Goal: Contribute content: Contribute content

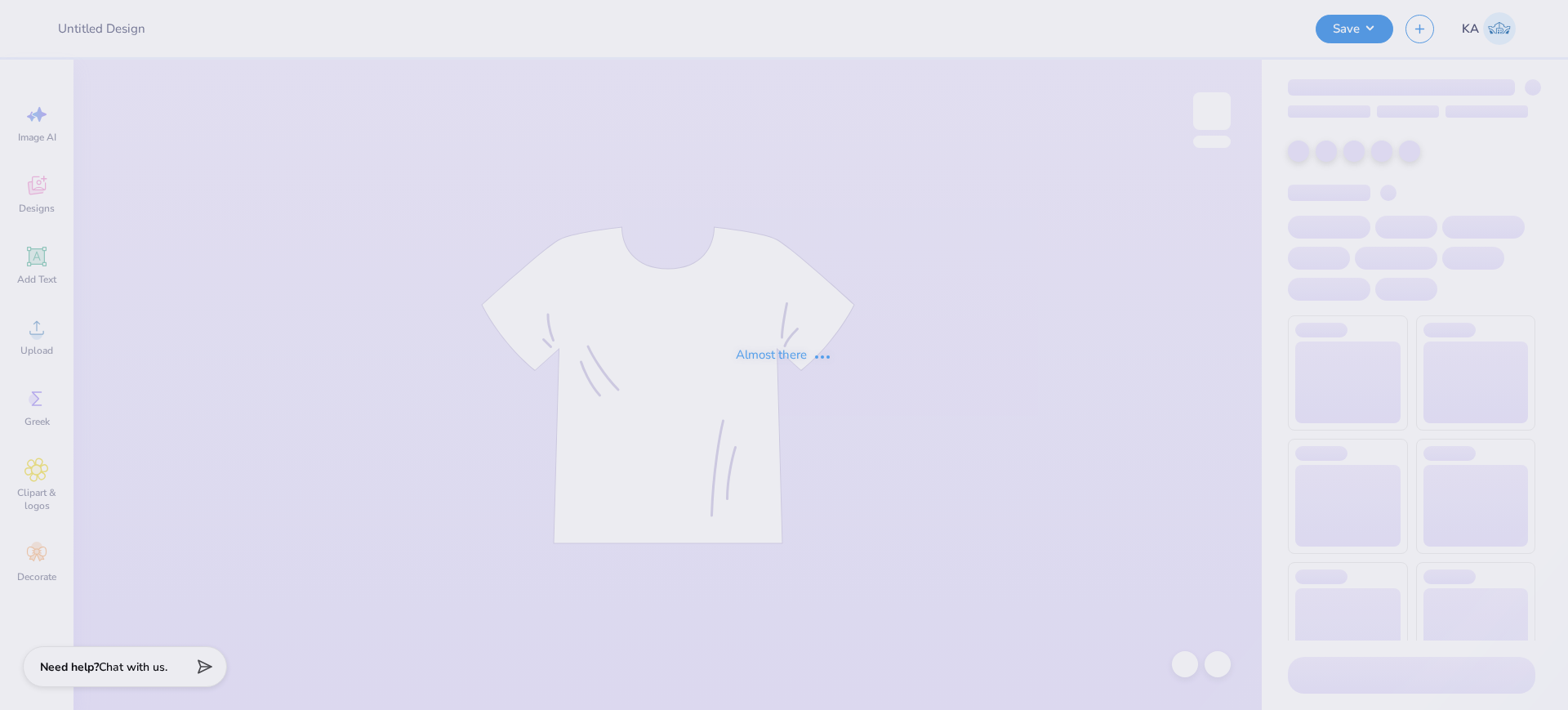
type input "AOII STAR"
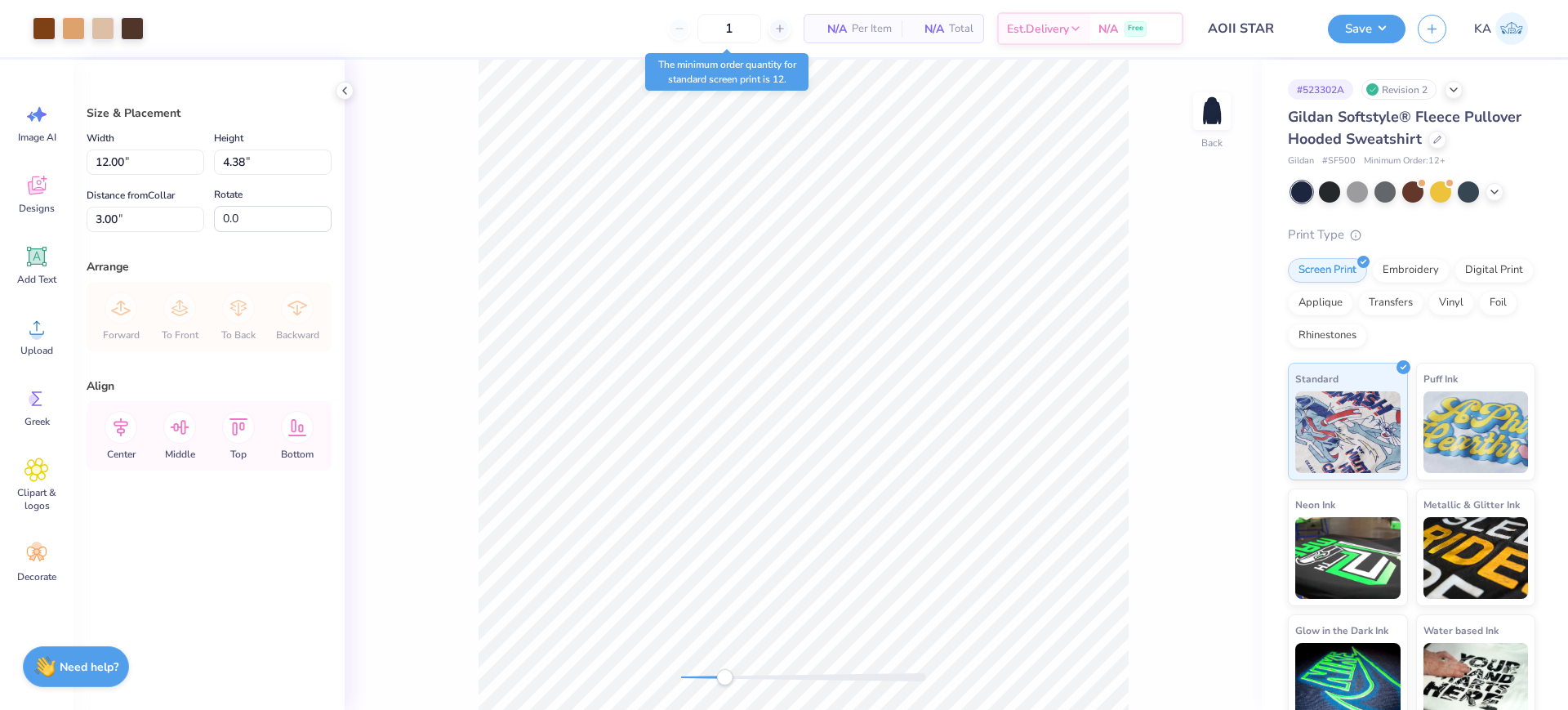
click at [724, 689] on div "Back" at bounding box center [803, 385] width 917 height 650
click at [130, 28] on div at bounding box center [132, 26] width 23 height 23
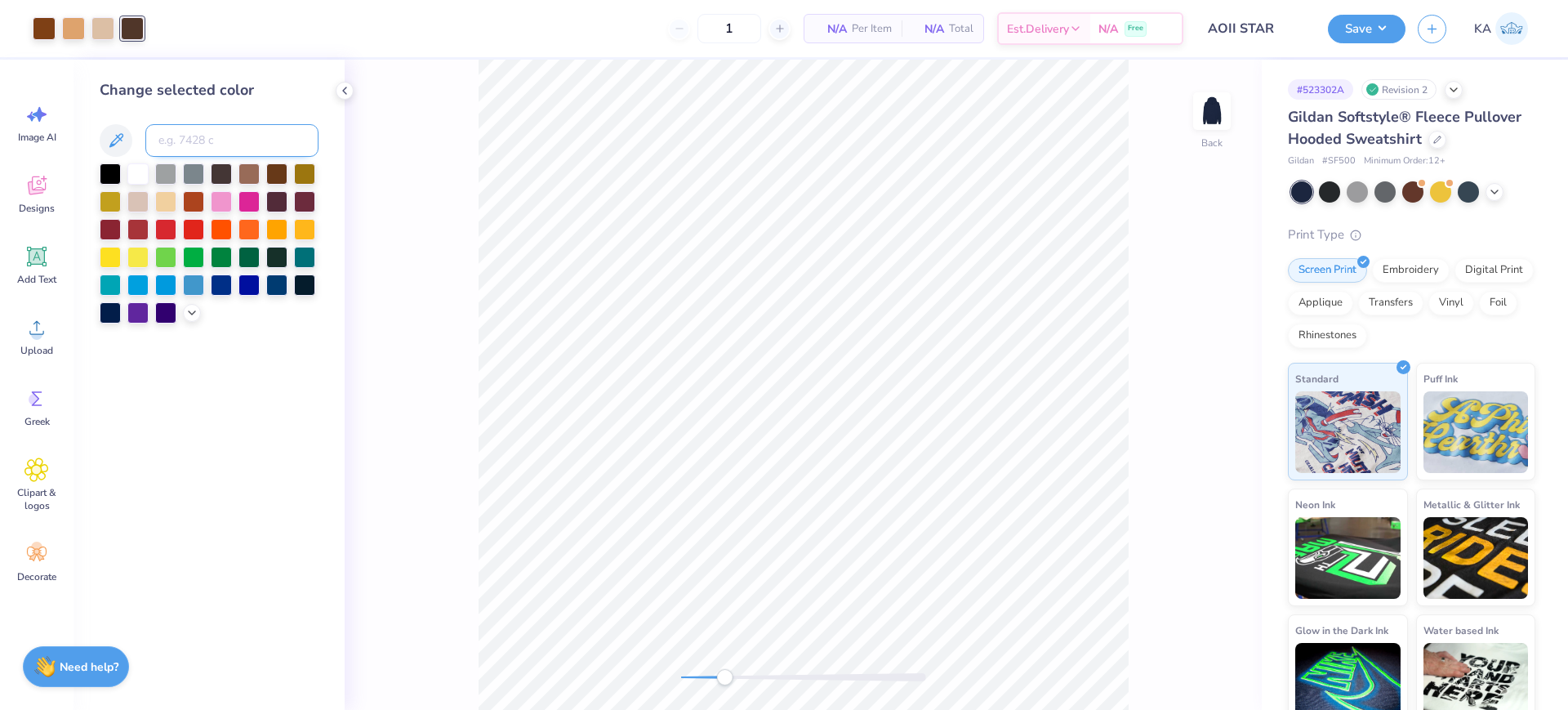
click at [198, 143] on input at bounding box center [232, 141] width 173 height 33
type input "725"
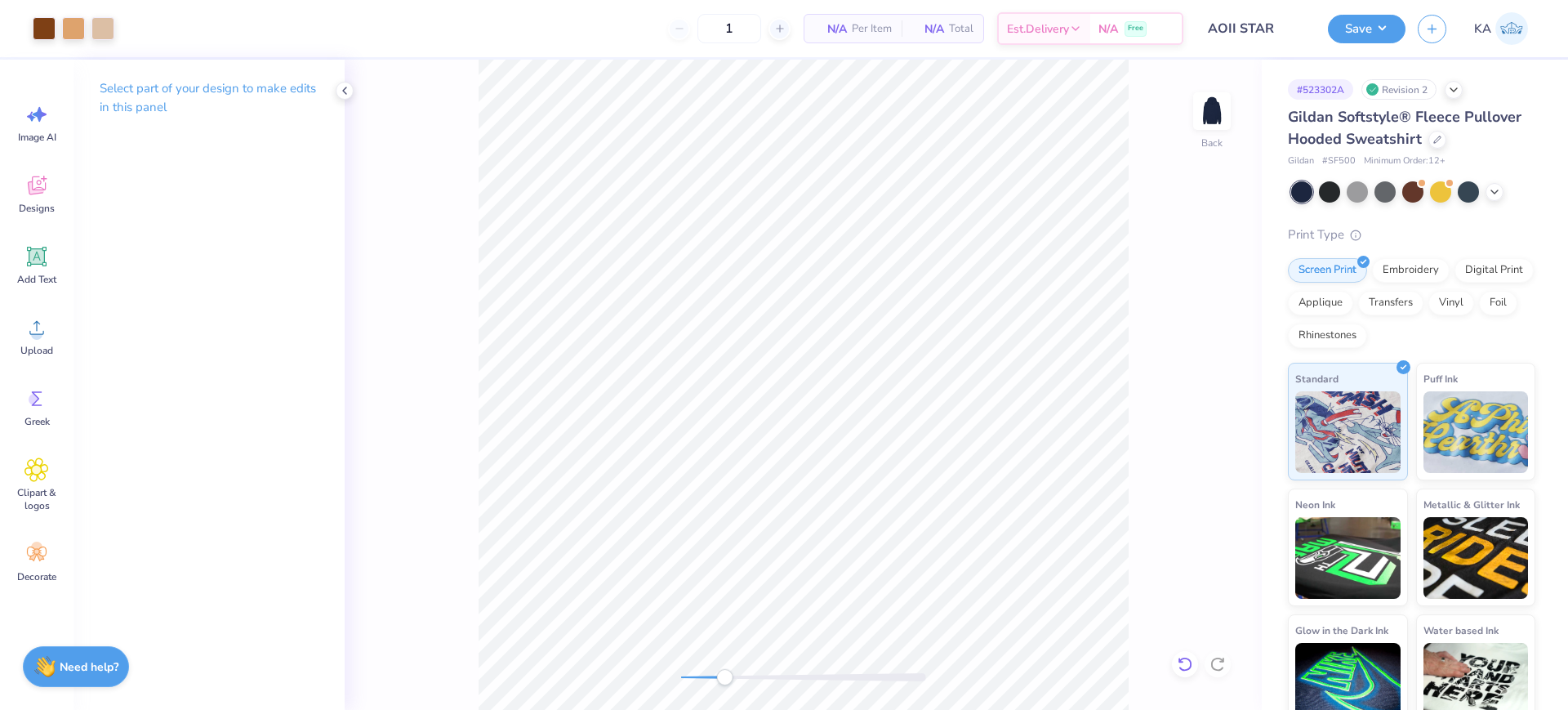
click at [1183, 662] on icon at bounding box center [1184, 664] width 16 height 16
click at [1183, 662] on div "Back" at bounding box center [803, 385] width 917 height 650
click at [44, 25] on div at bounding box center [44, 26] width 23 height 23
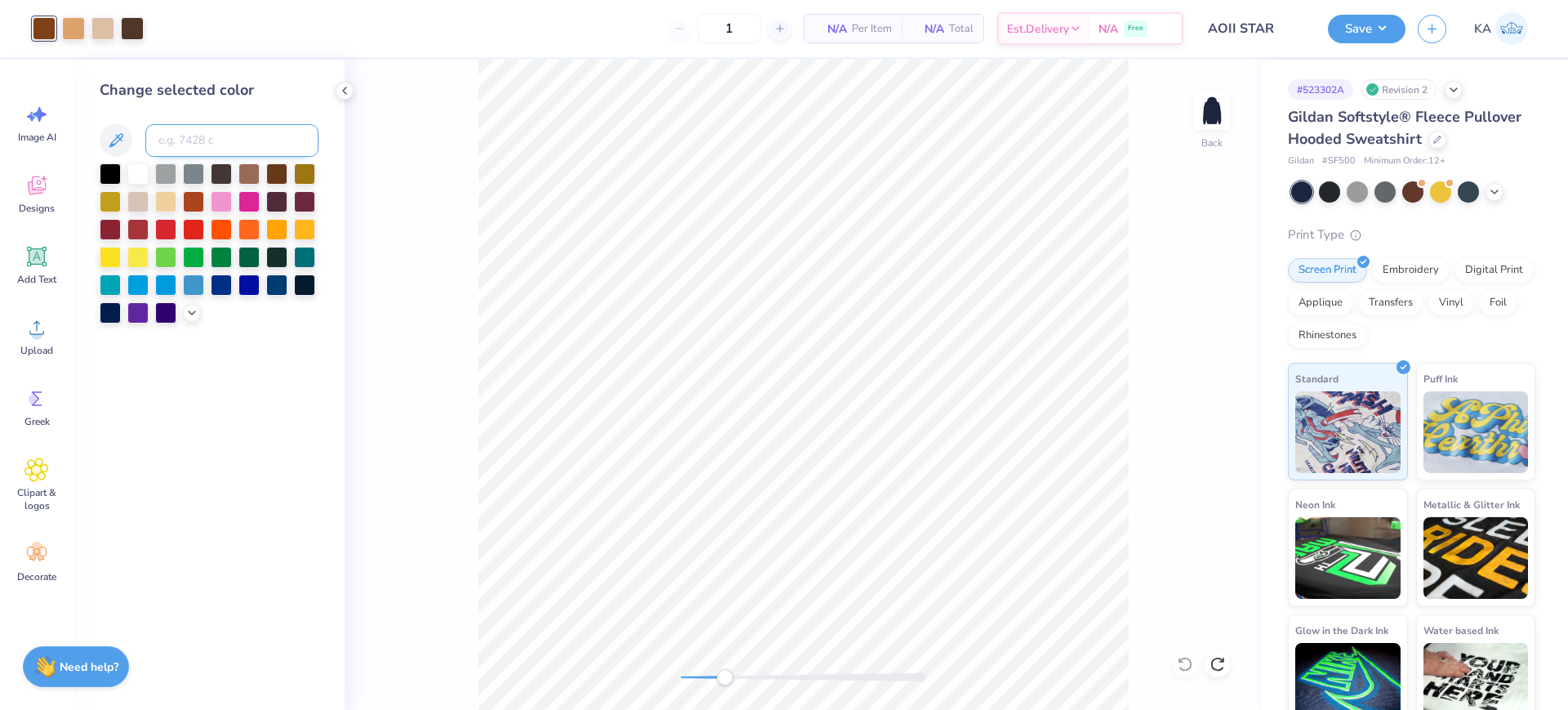
click at [238, 144] on input at bounding box center [232, 141] width 173 height 33
type input "476"
type input "v"
click at [1224, 454] on div "Back" at bounding box center [803, 385] width 917 height 650
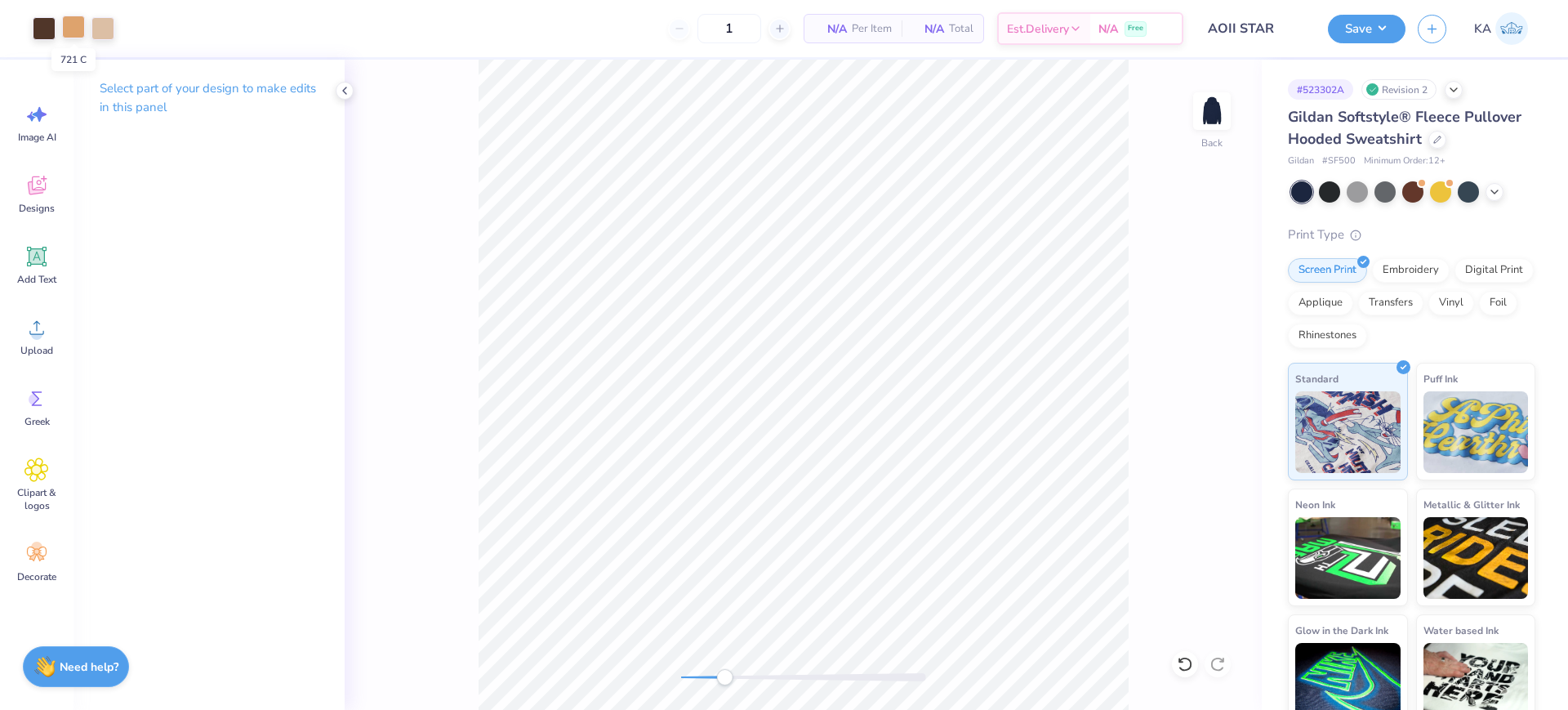
click at [71, 30] on div at bounding box center [73, 26] width 23 height 23
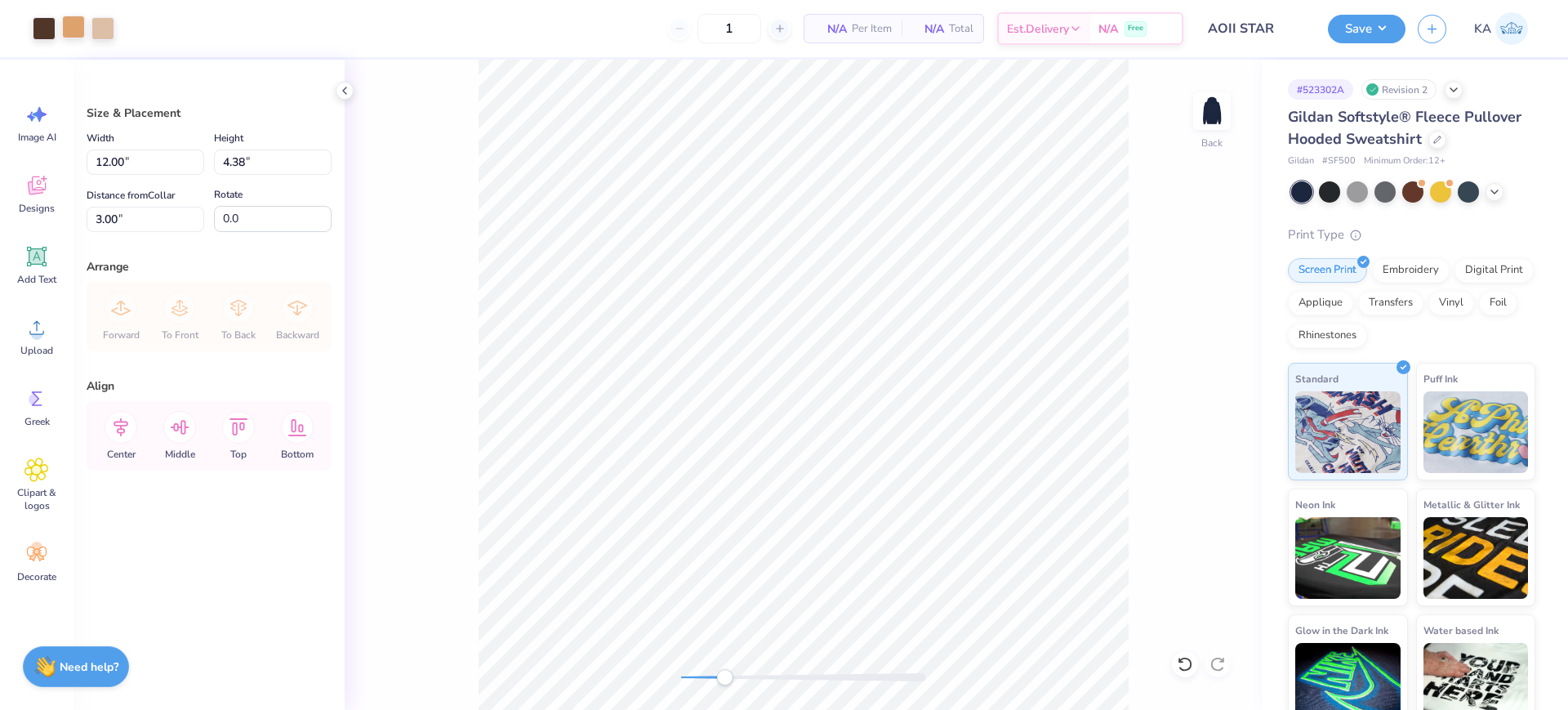
click at [74, 29] on div at bounding box center [73, 26] width 23 height 23
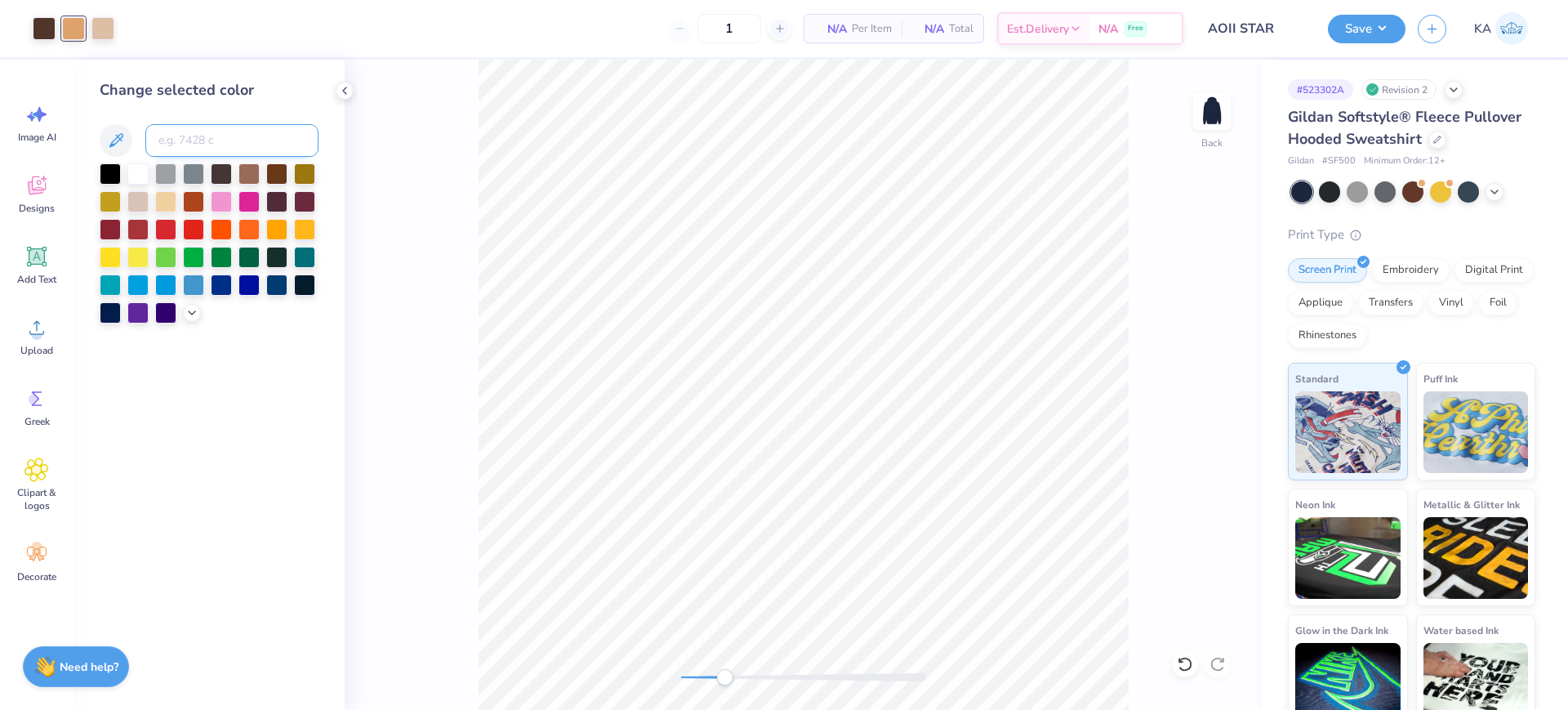
click at [192, 133] on input at bounding box center [232, 141] width 173 height 33
type input "725"
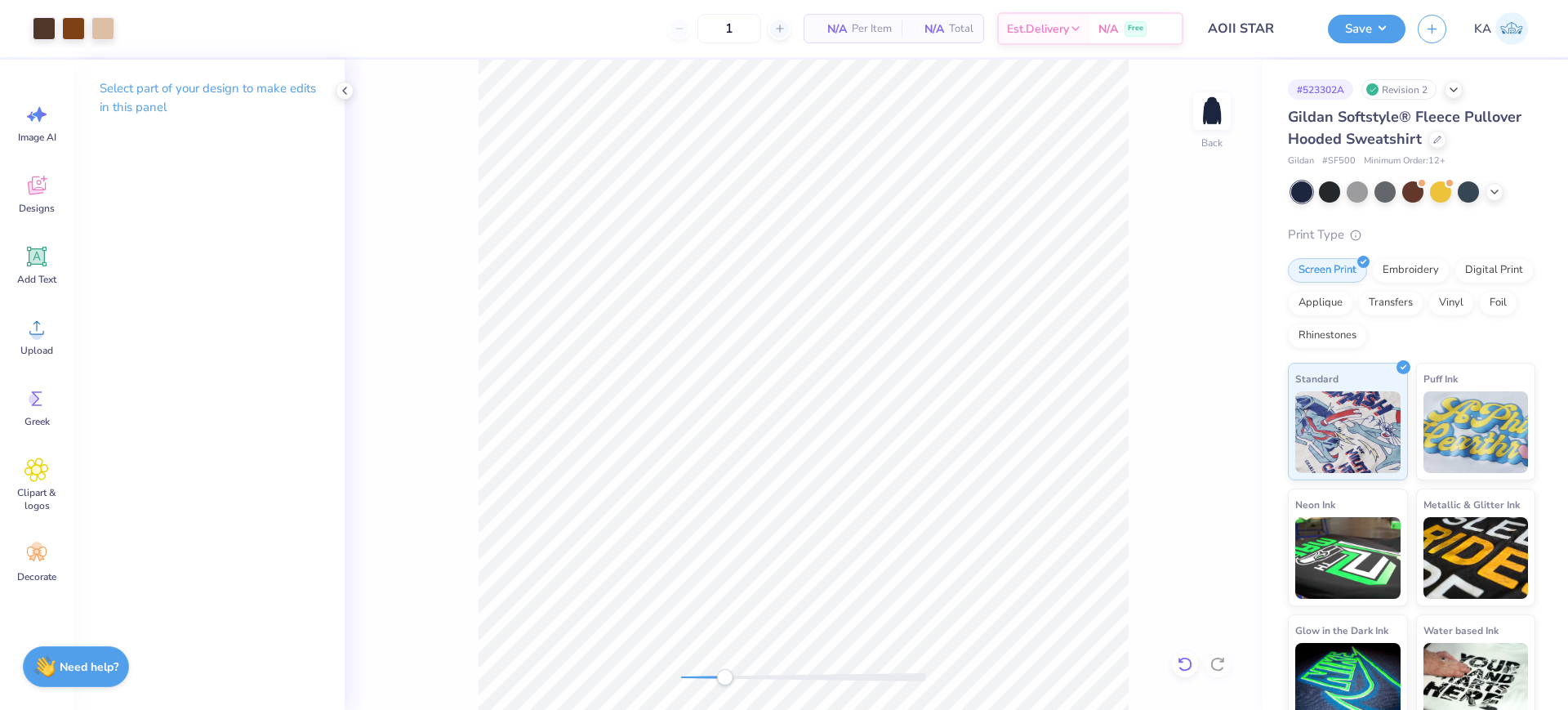
click at [1186, 662] on icon at bounding box center [1184, 664] width 16 height 16
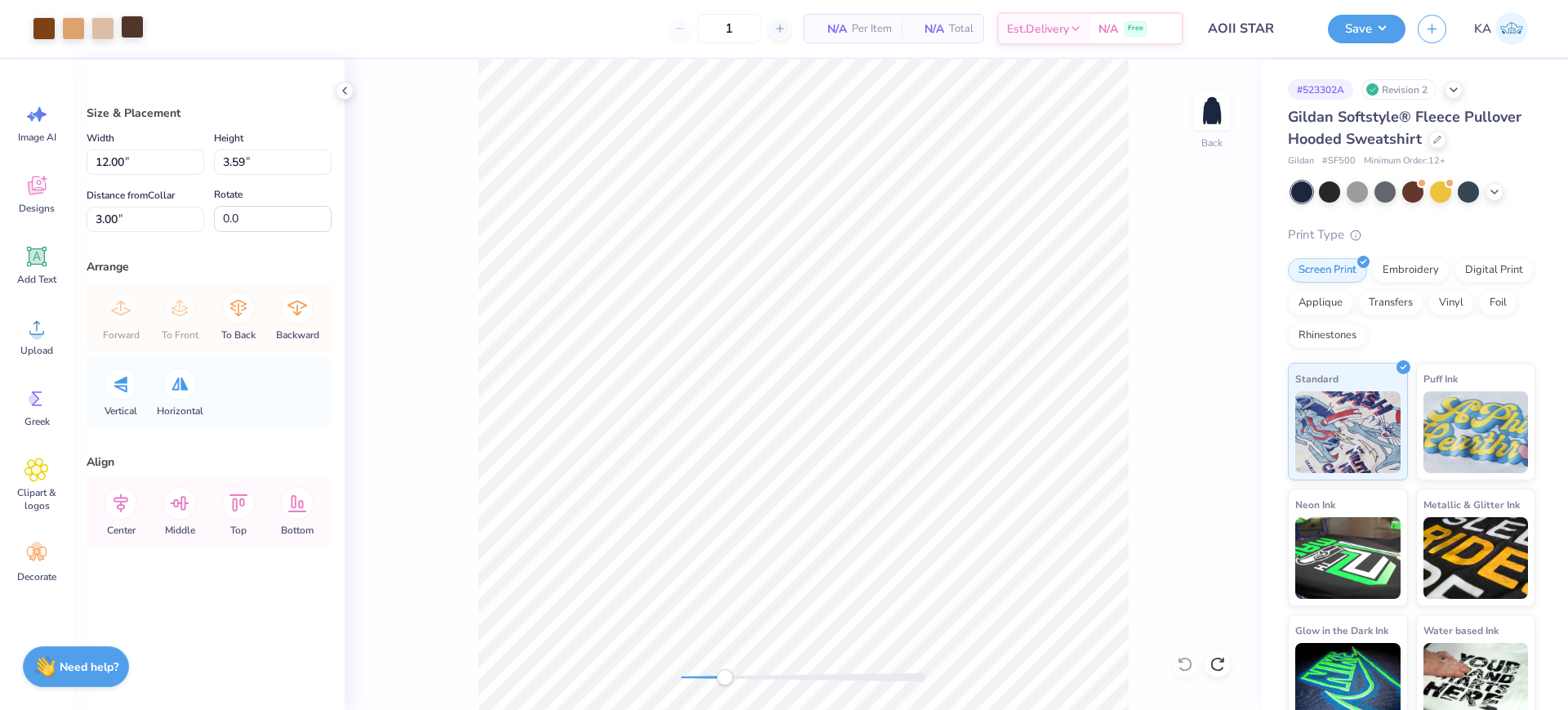
click at [143, 25] on div at bounding box center [132, 26] width 23 height 23
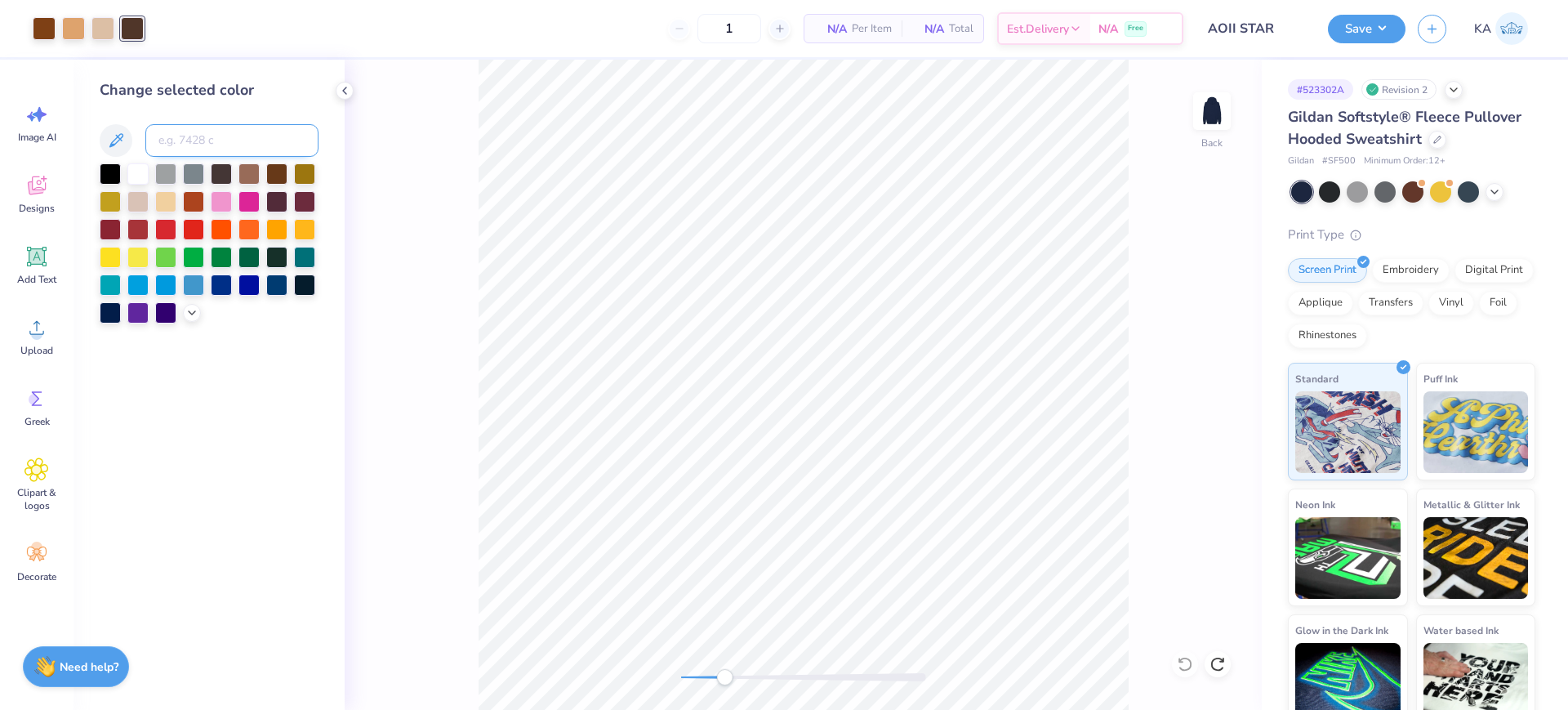
click at [278, 142] on input at bounding box center [232, 141] width 173 height 33
type input "725"
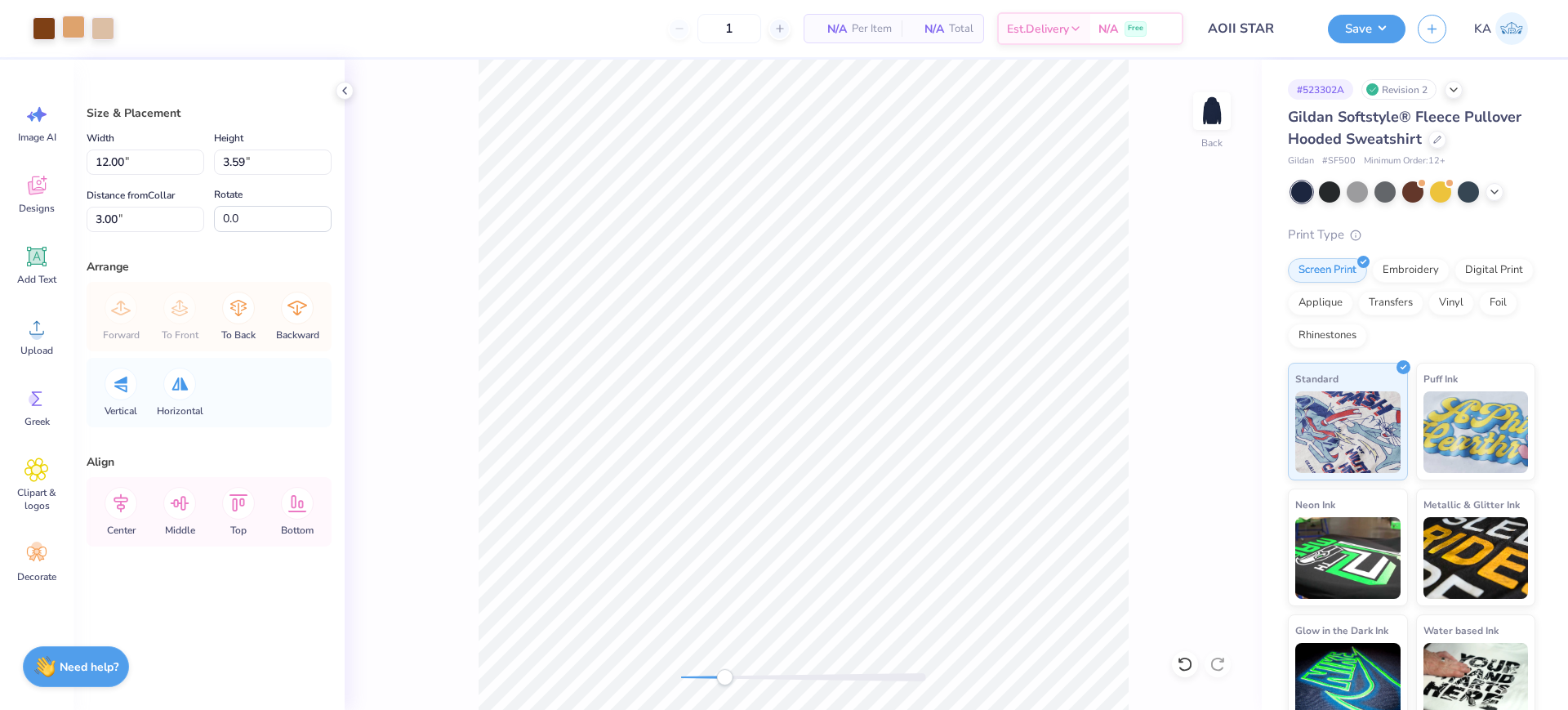
click at [68, 28] on div at bounding box center [73, 26] width 23 height 23
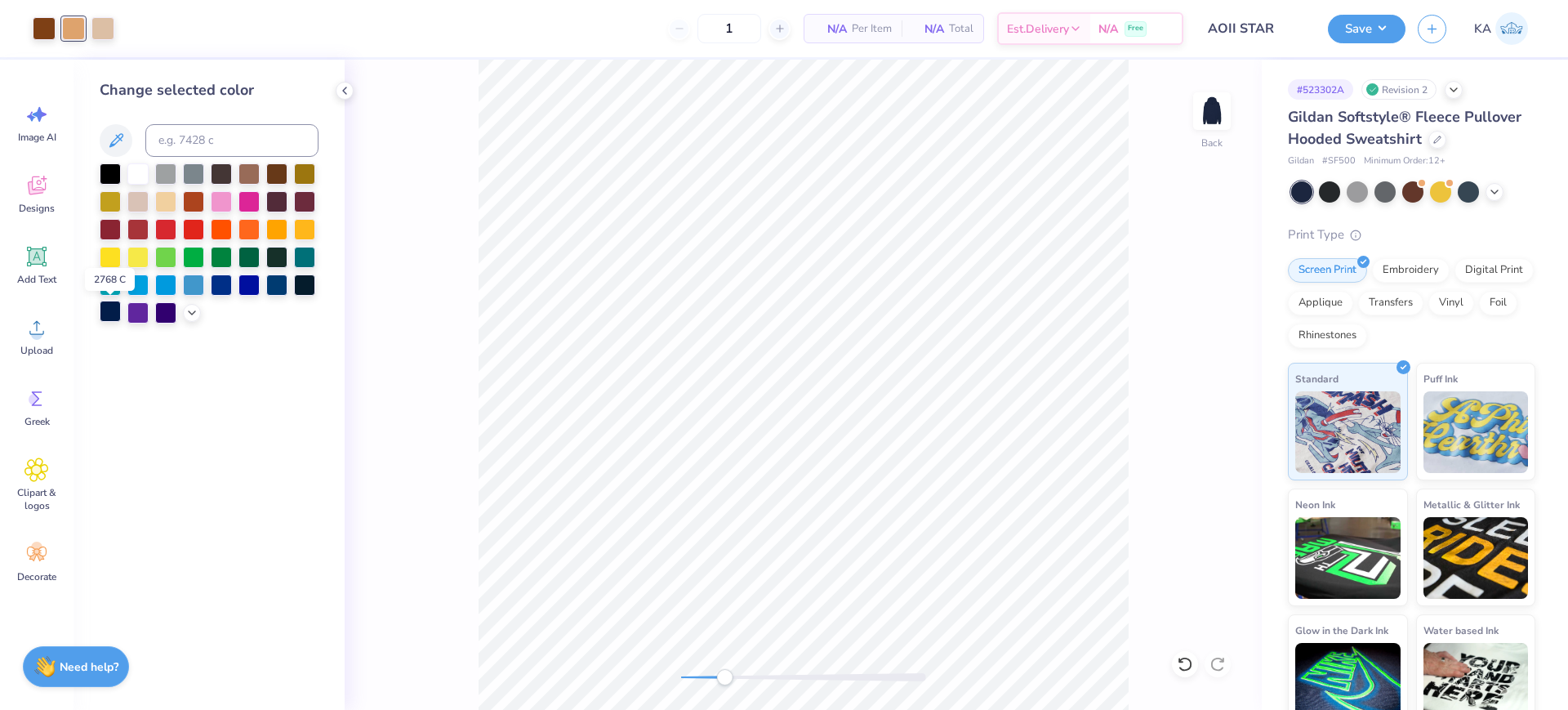
click at [103, 309] on div at bounding box center [110, 311] width 21 height 21
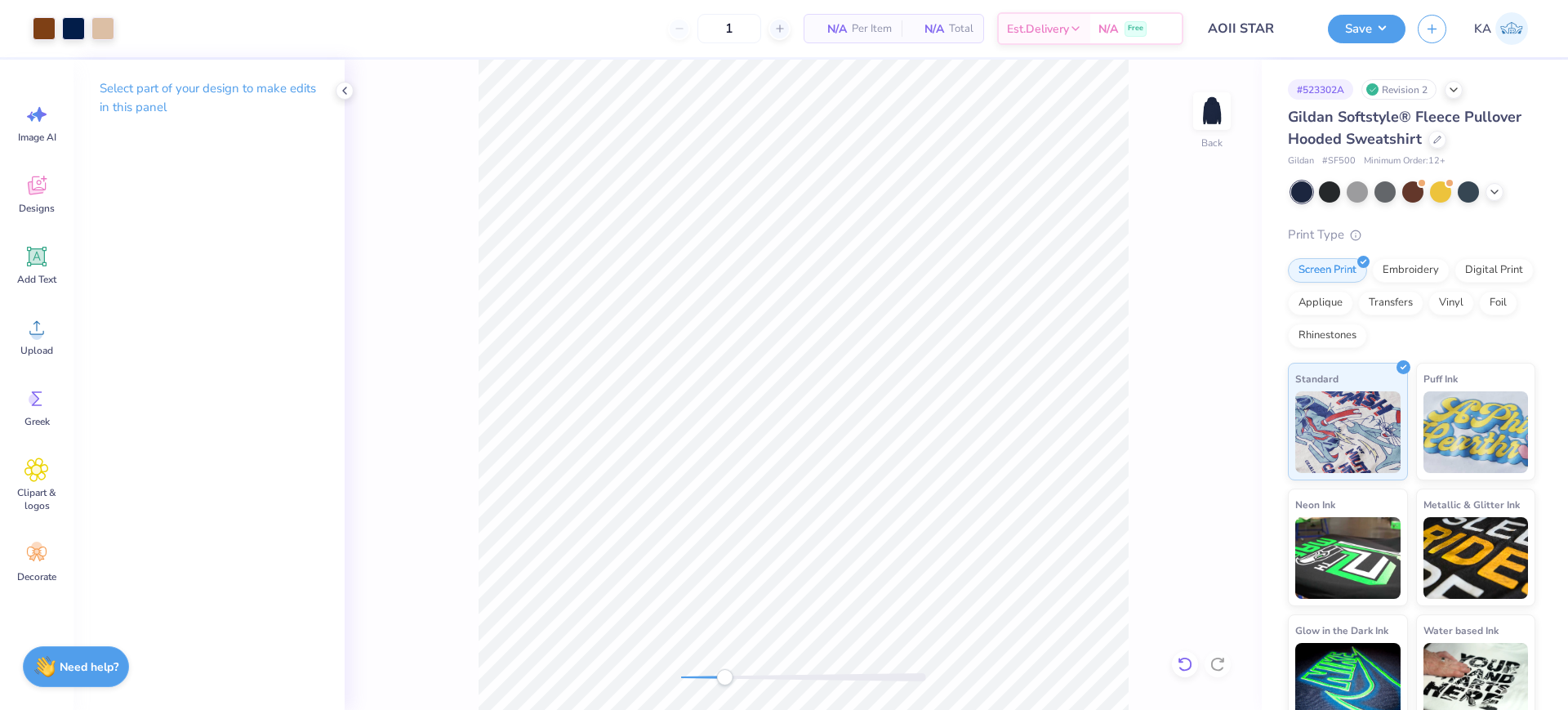
click at [1175, 664] on div at bounding box center [1184, 664] width 26 height 26
click at [1187, 665] on icon at bounding box center [1184, 664] width 16 height 16
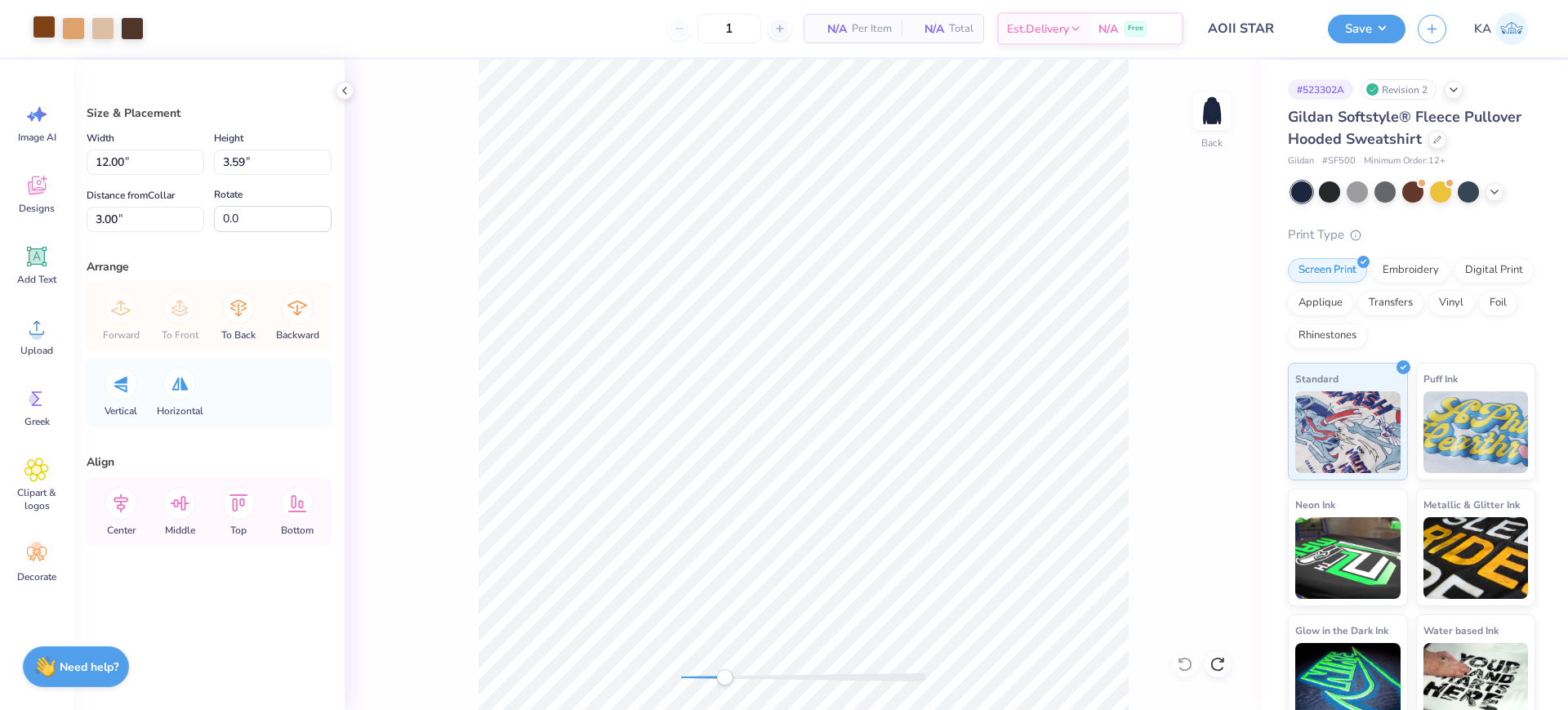
click at [55, 29] on div at bounding box center [44, 26] width 23 height 23
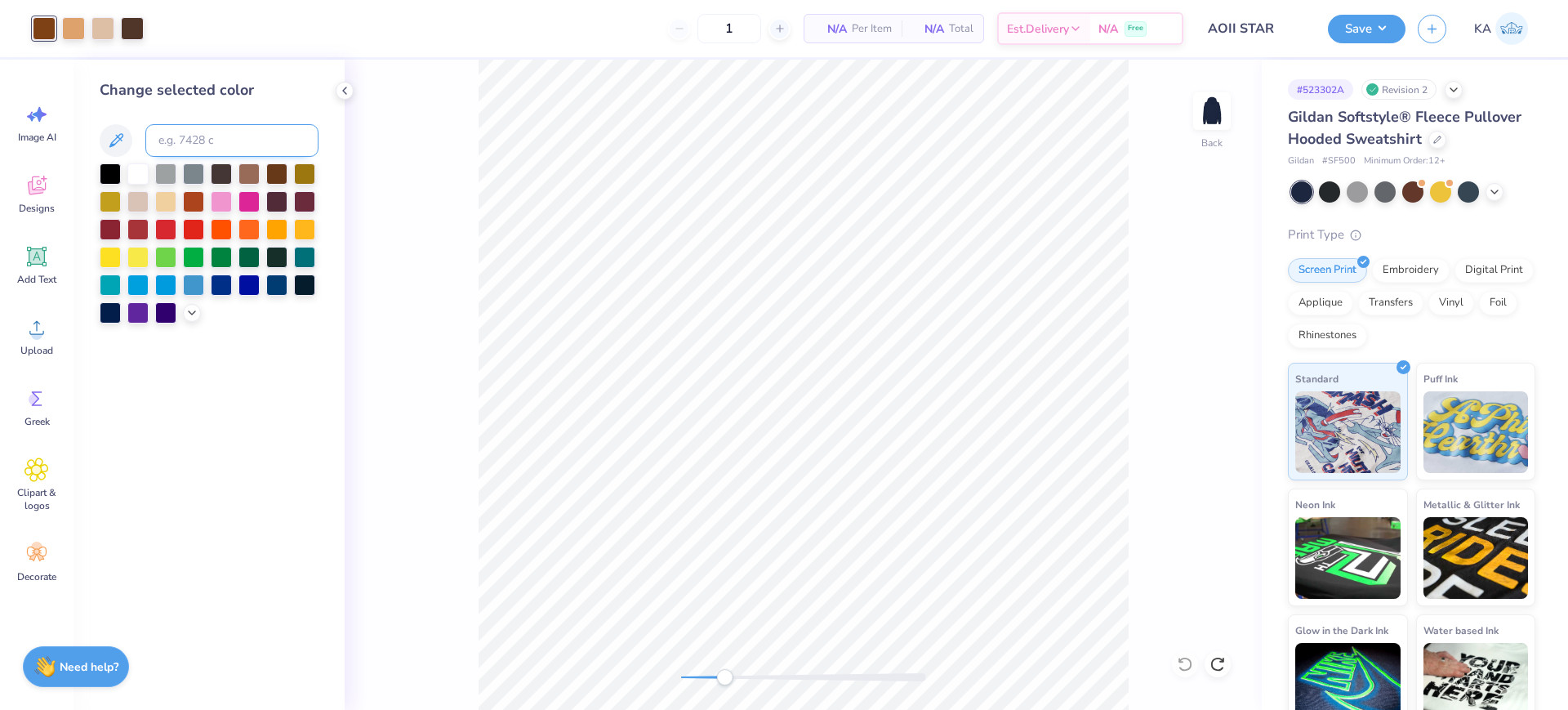
click at [213, 135] on input at bounding box center [232, 141] width 173 height 33
type input "721"
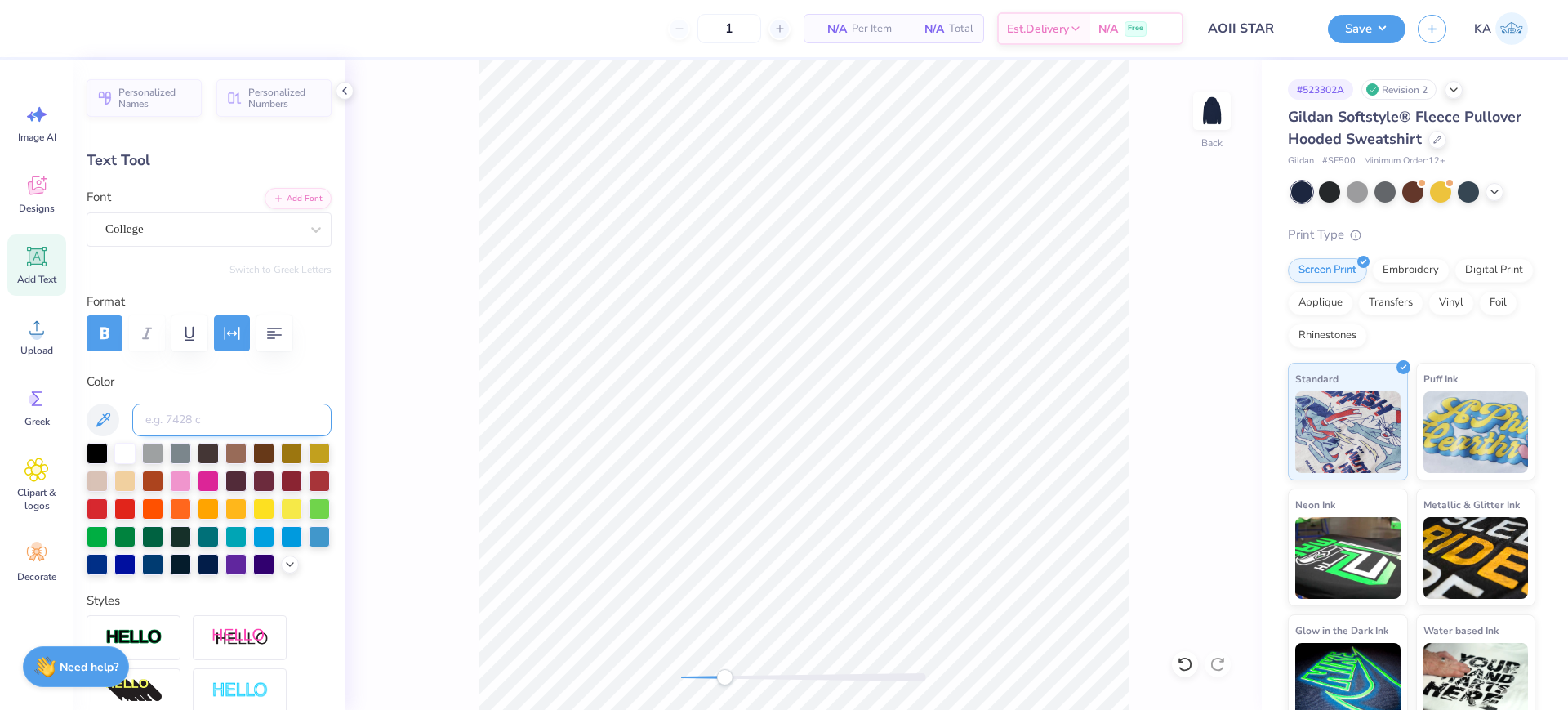
click at [205, 411] on input at bounding box center [232, 420] width 199 height 33
type input "721"
click at [1164, 444] on div "Back" at bounding box center [803, 385] width 917 height 650
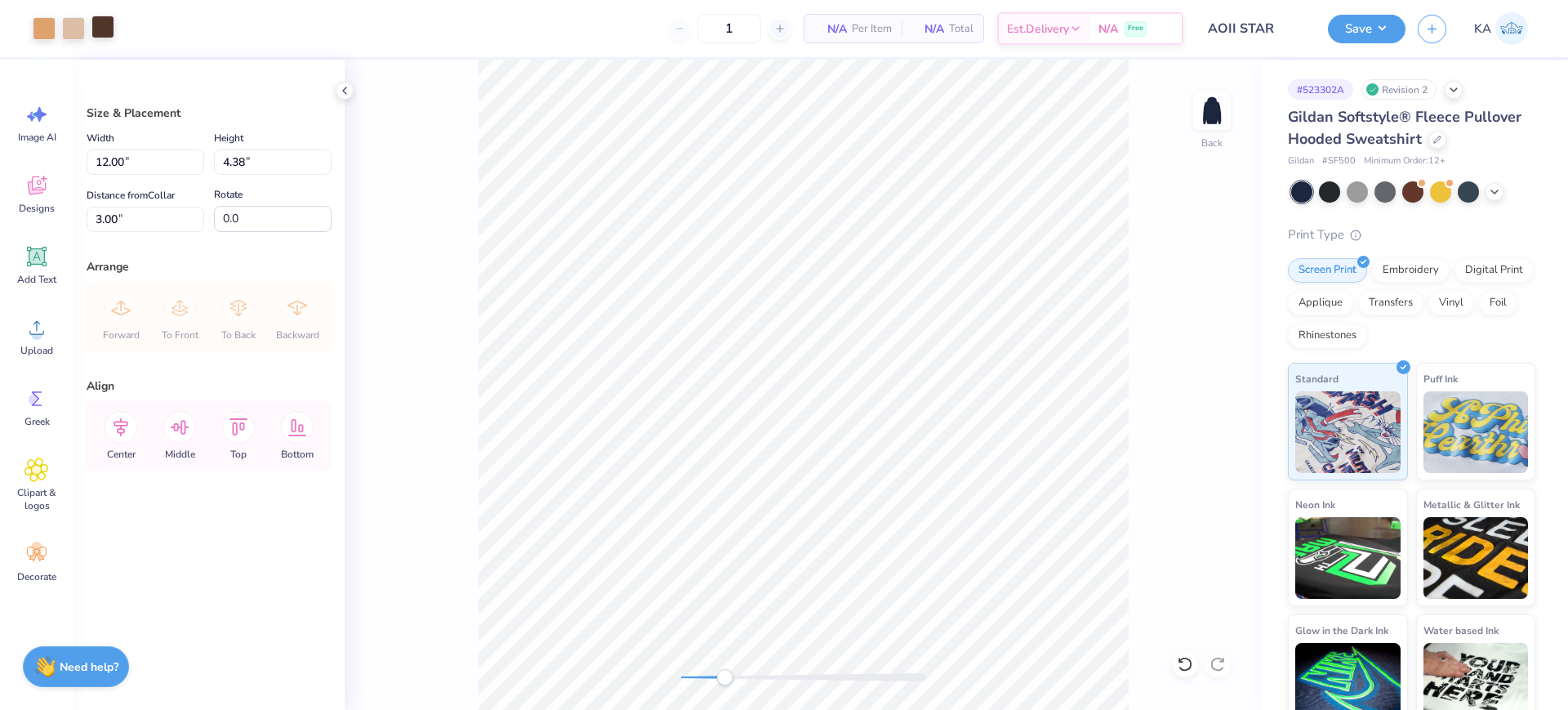
click at [100, 32] on div at bounding box center [103, 26] width 23 height 23
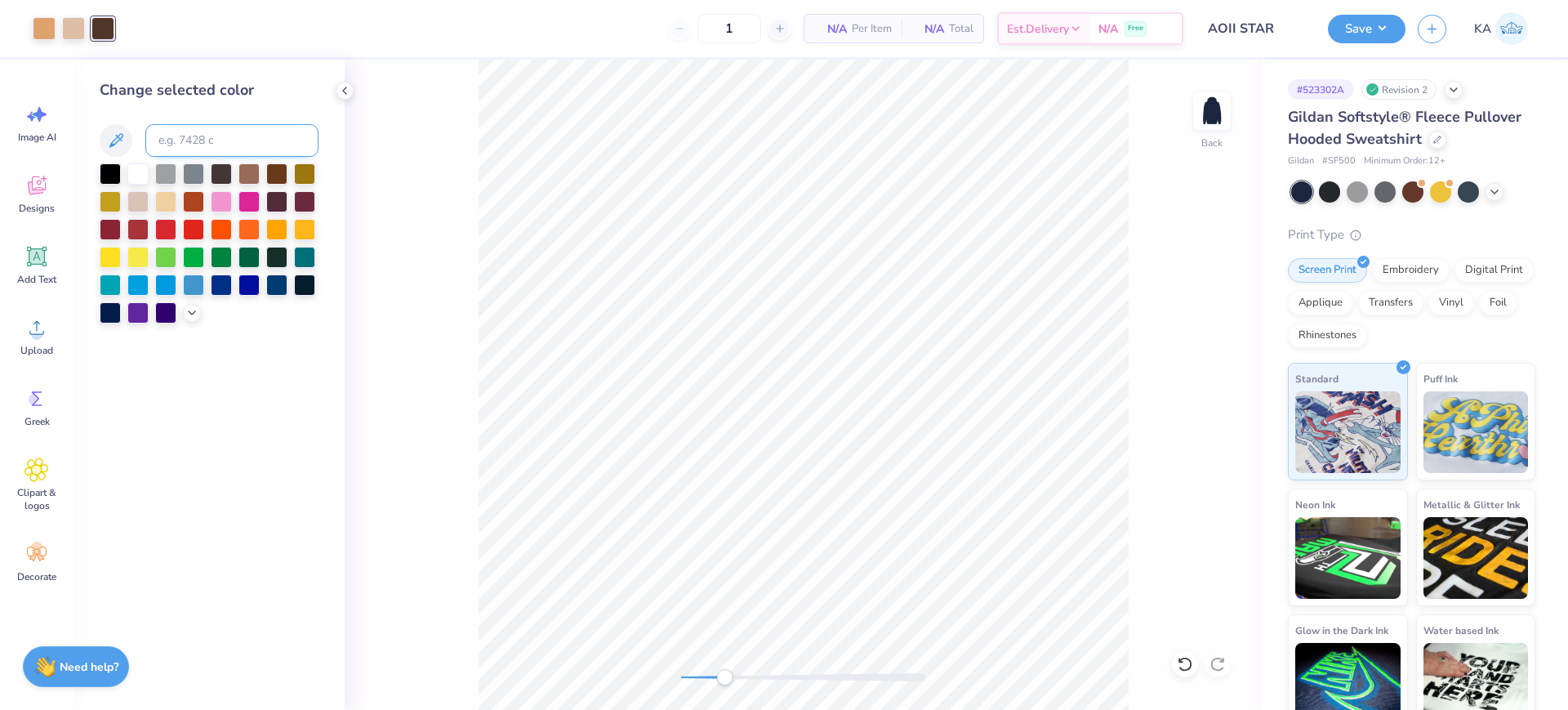
click at [204, 150] on input at bounding box center [232, 141] width 173 height 33
type input "725"
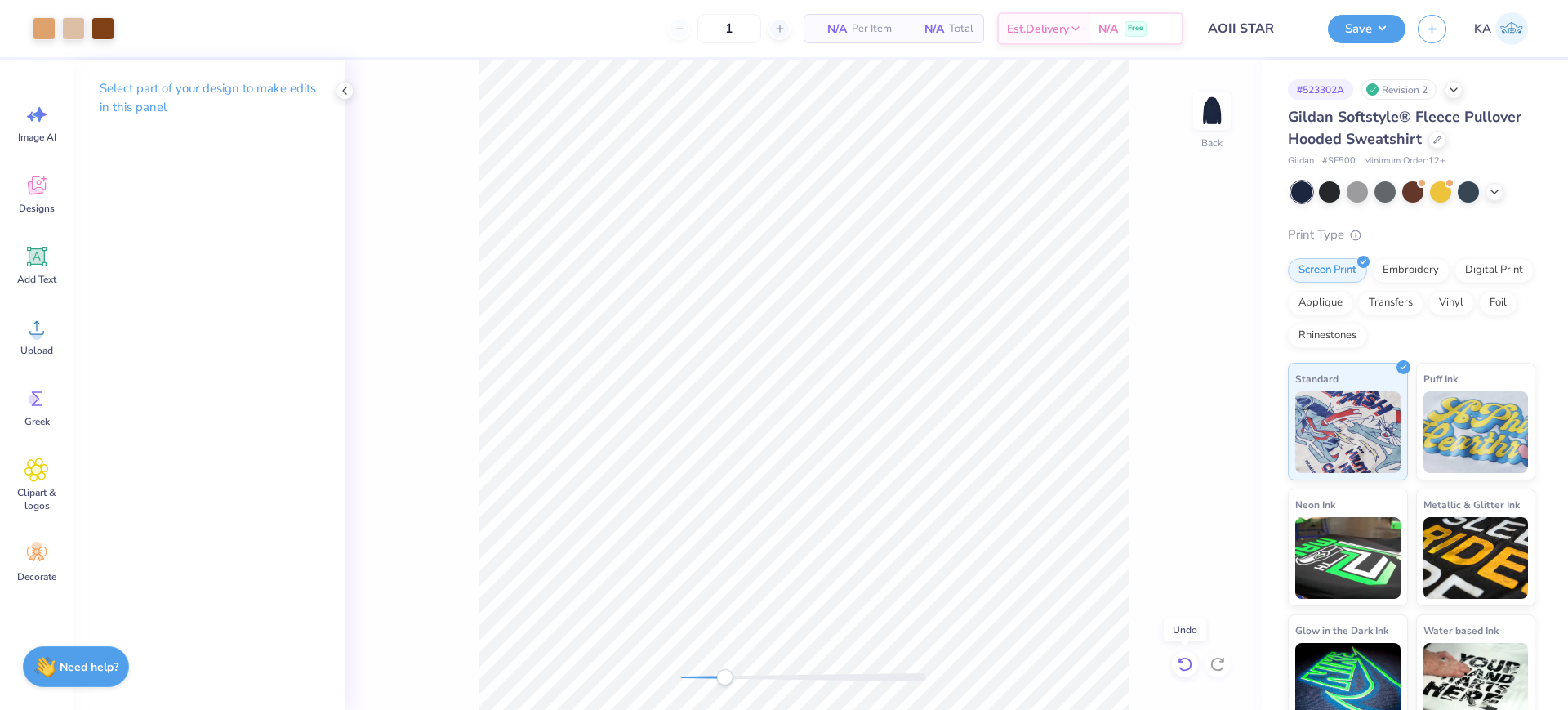
click at [1191, 663] on icon at bounding box center [1183, 664] width 14 height 15
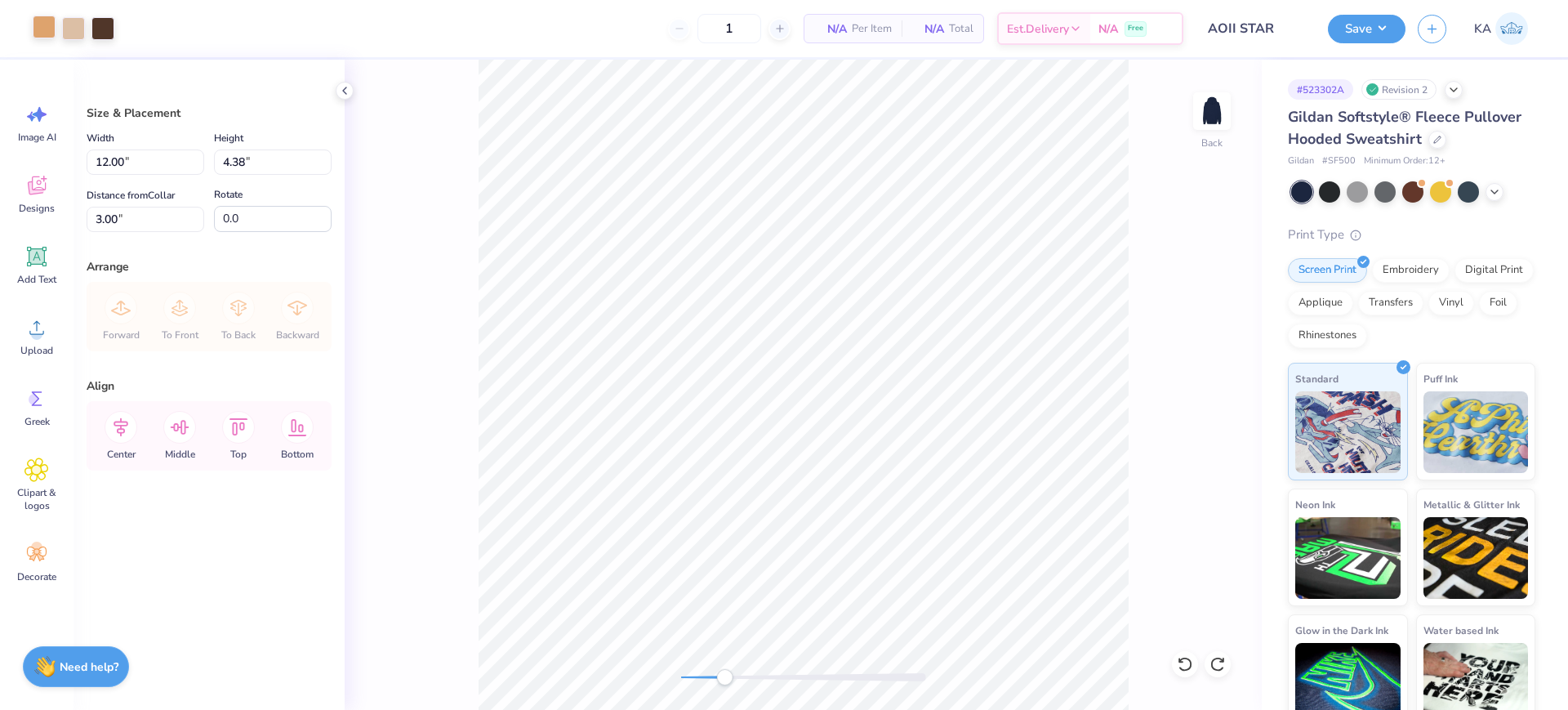
click at [42, 23] on div at bounding box center [44, 26] width 23 height 23
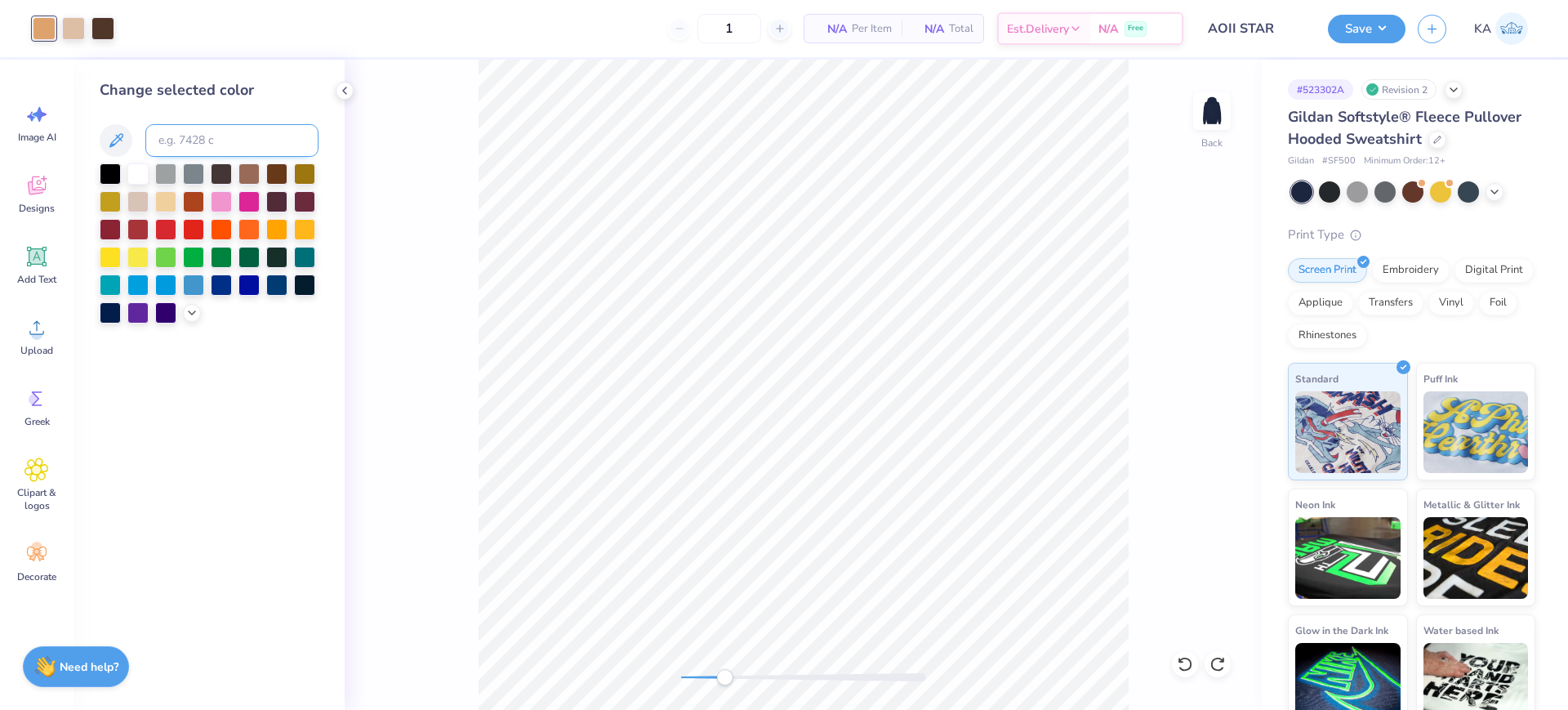
click at [180, 131] on input at bounding box center [232, 141] width 173 height 33
type input "725"
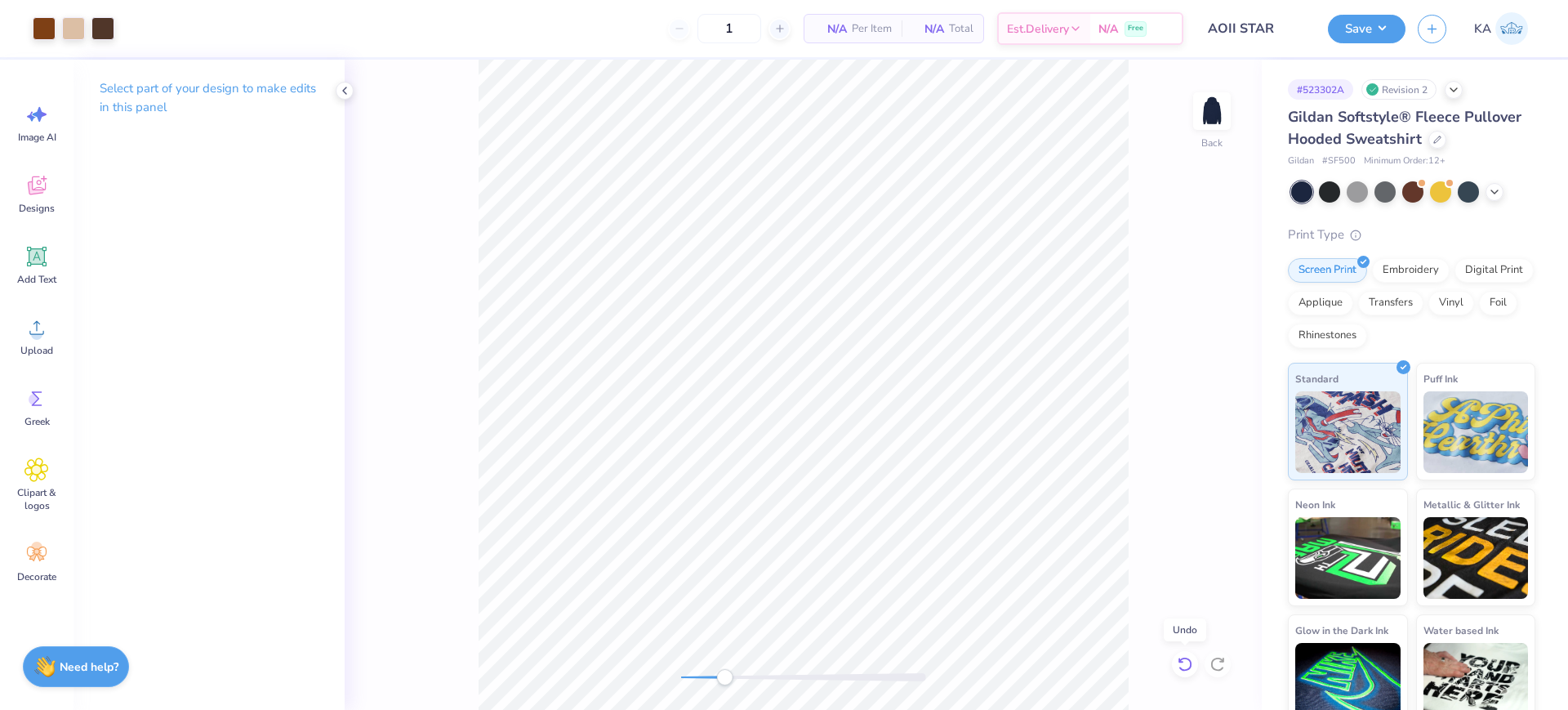
click at [1177, 665] on icon at bounding box center [1184, 664] width 16 height 16
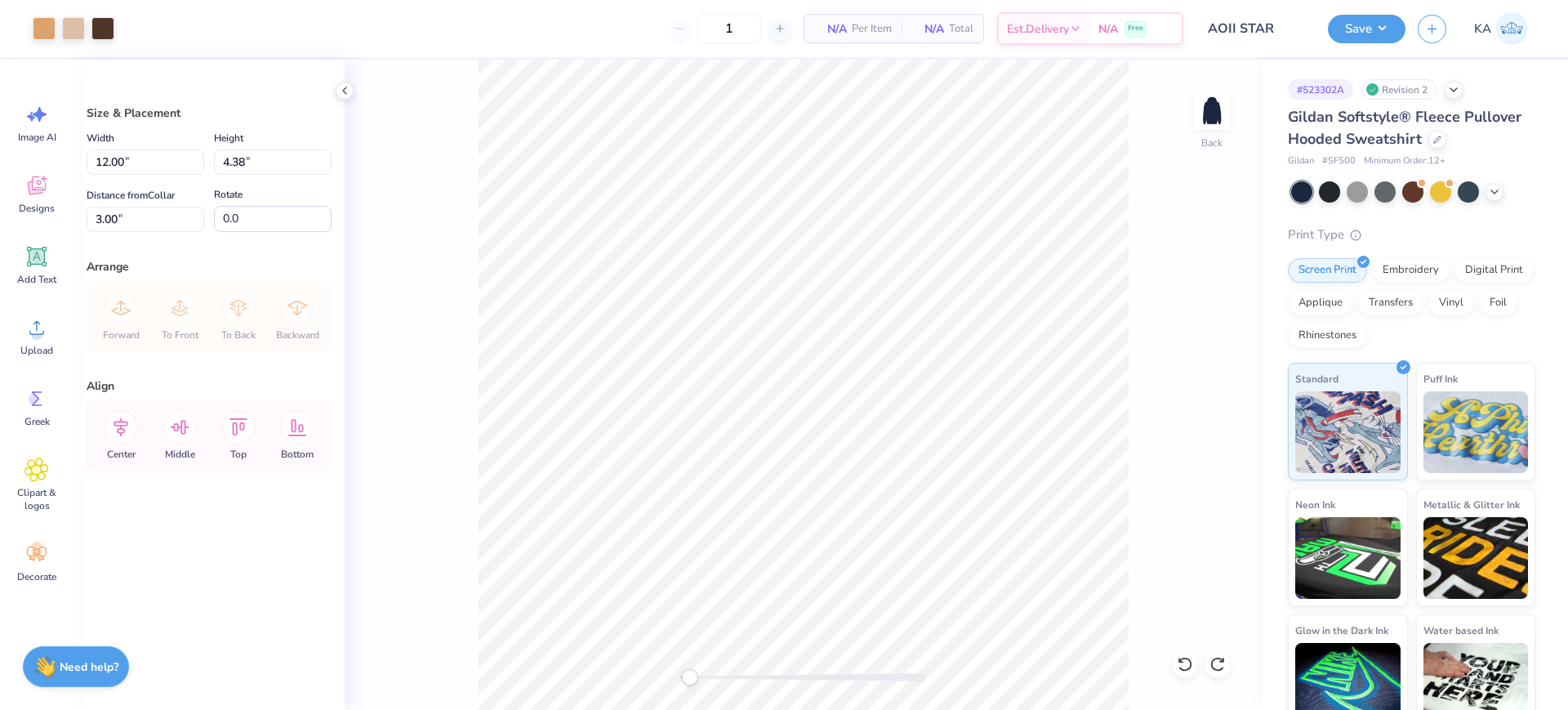
drag, startPoint x: 714, startPoint y: 672, endPoint x: 685, endPoint y: 668, distance: 29.3
click at [685, 669] on div "Accessibility label" at bounding box center [689, 677] width 16 height 16
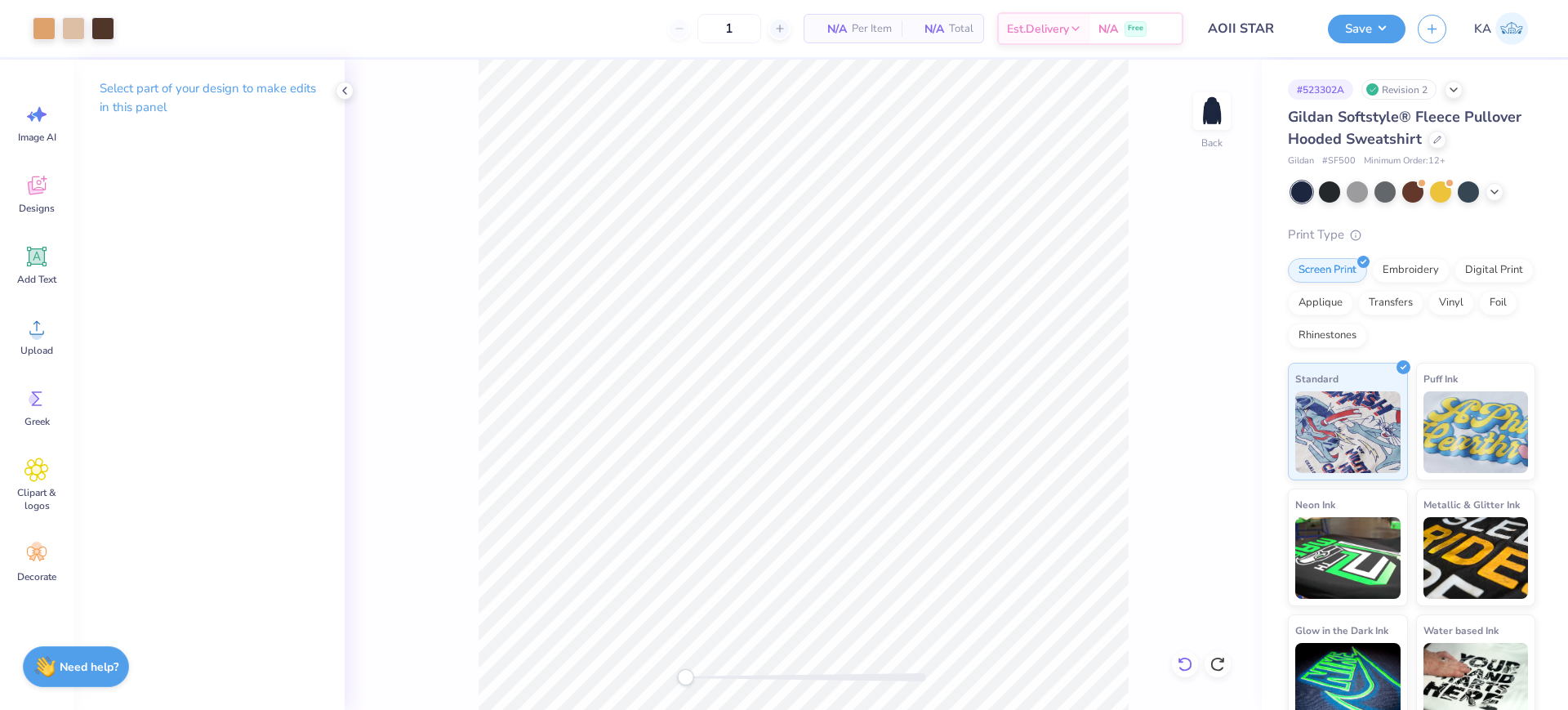
click at [1186, 663] on icon at bounding box center [1184, 664] width 16 height 16
drag, startPoint x: 686, startPoint y: 684, endPoint x: 723, endPoint y: 684, distance: 37.0
click at [723, 684] on div "Accessibility label" at bounding box center [723, 677] width 16 height 16
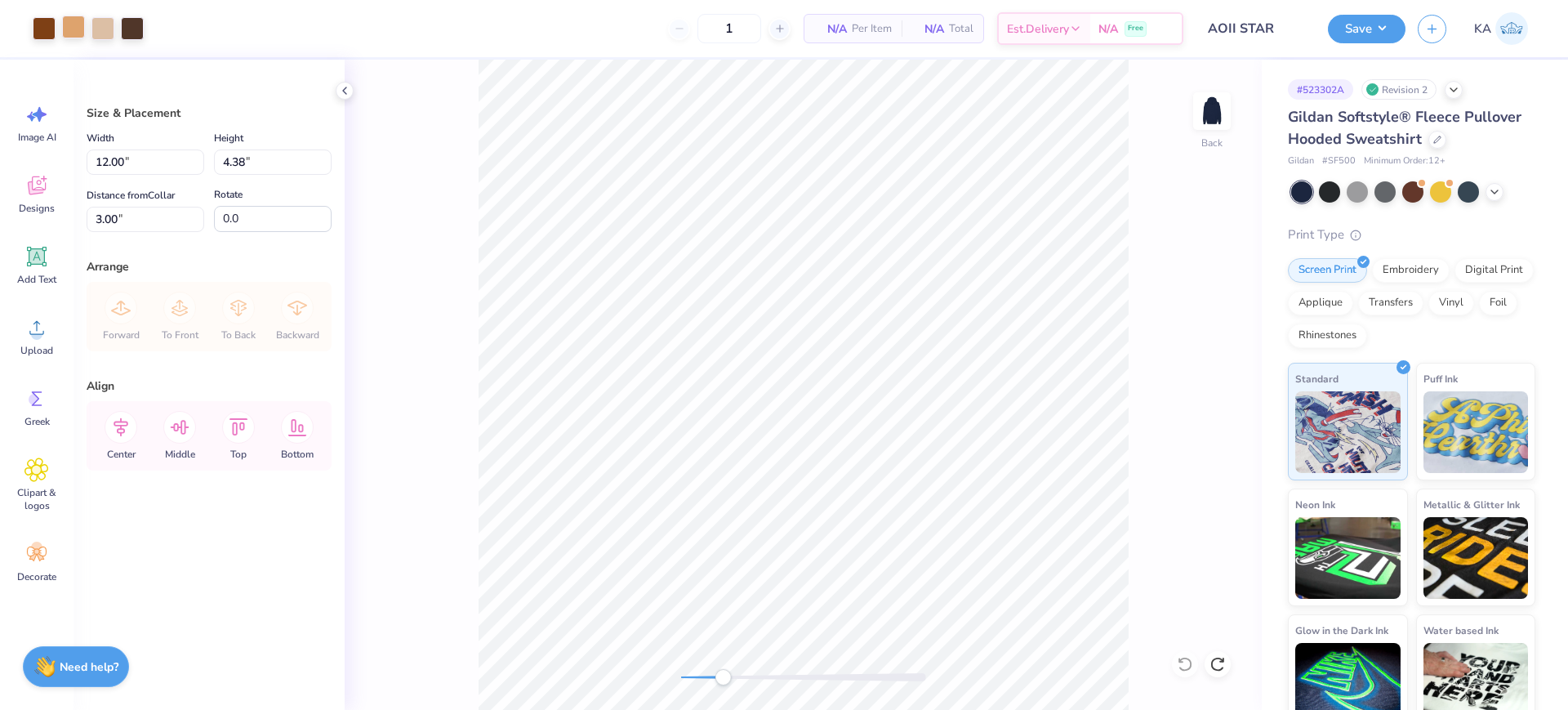
click at [68, 34] on div at bounding box center [73, 26] width 23 height 23
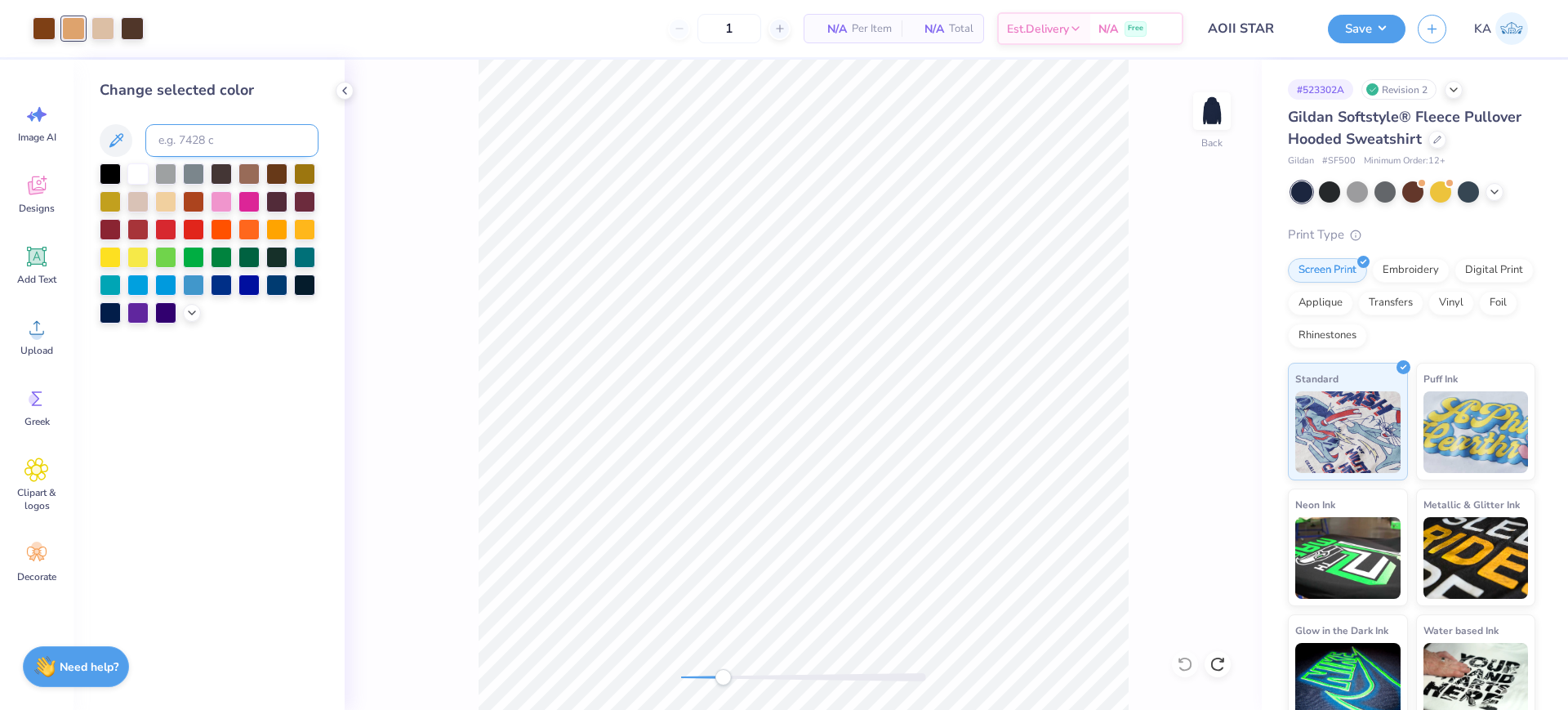
click at [183, 132] on input at bounding box center [232, 141] width 173 height 33
type input "725"
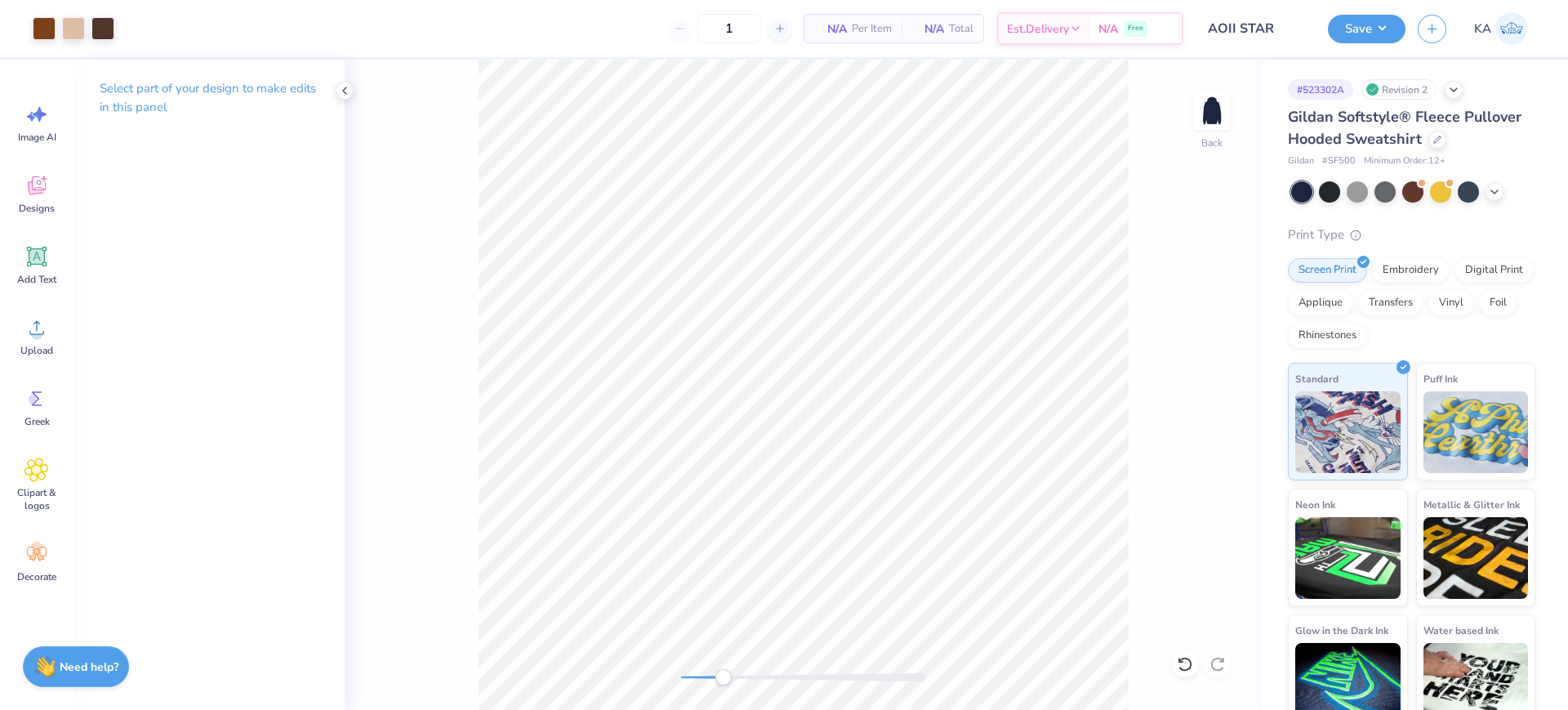
click at [1132, 412] on div "Back" at bounding box center [803, 385] width 917 height 650
click at [1007, 441] on div "Back" at bounding box center [803, 385] width 917 height 650
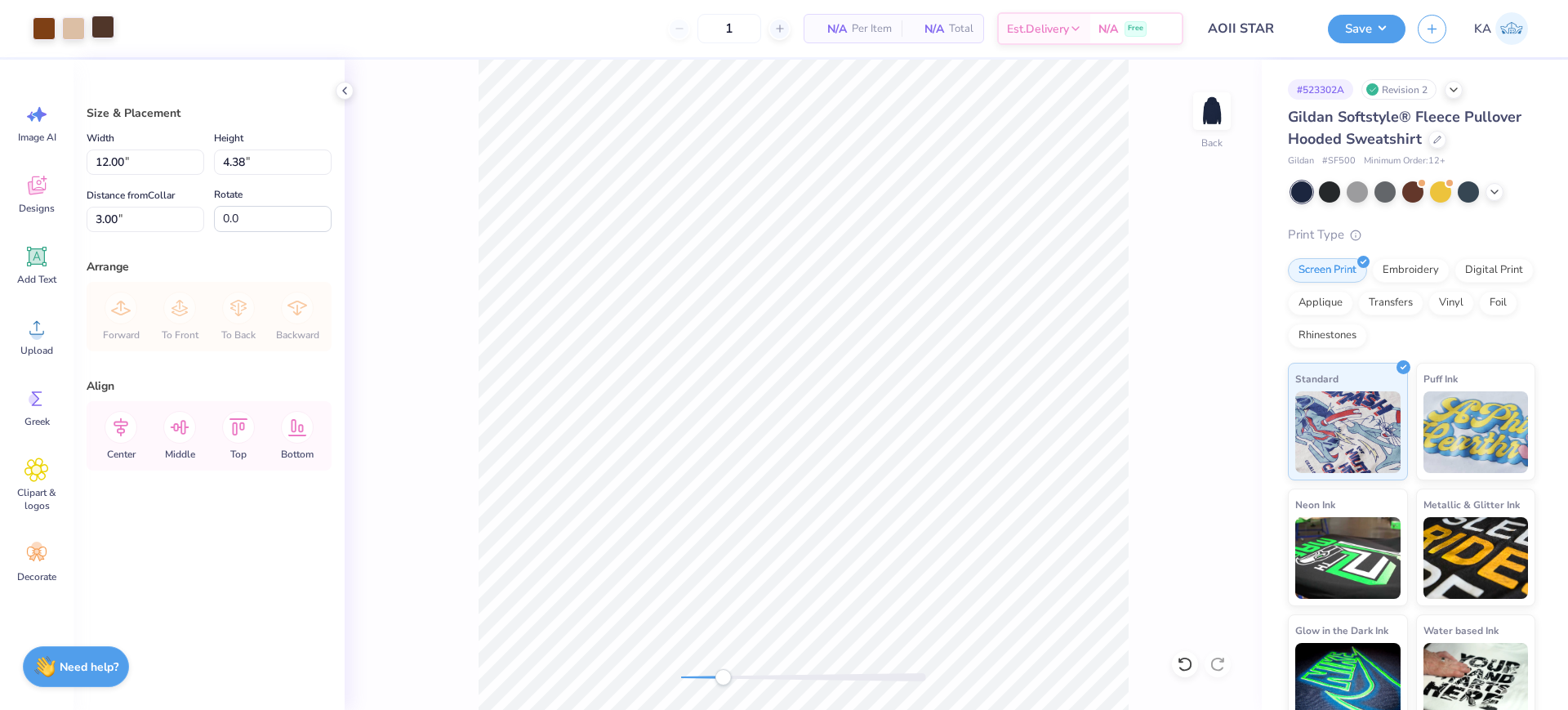
click at [103, 35] on div at bounding box center [103, 26] width 23 height 23
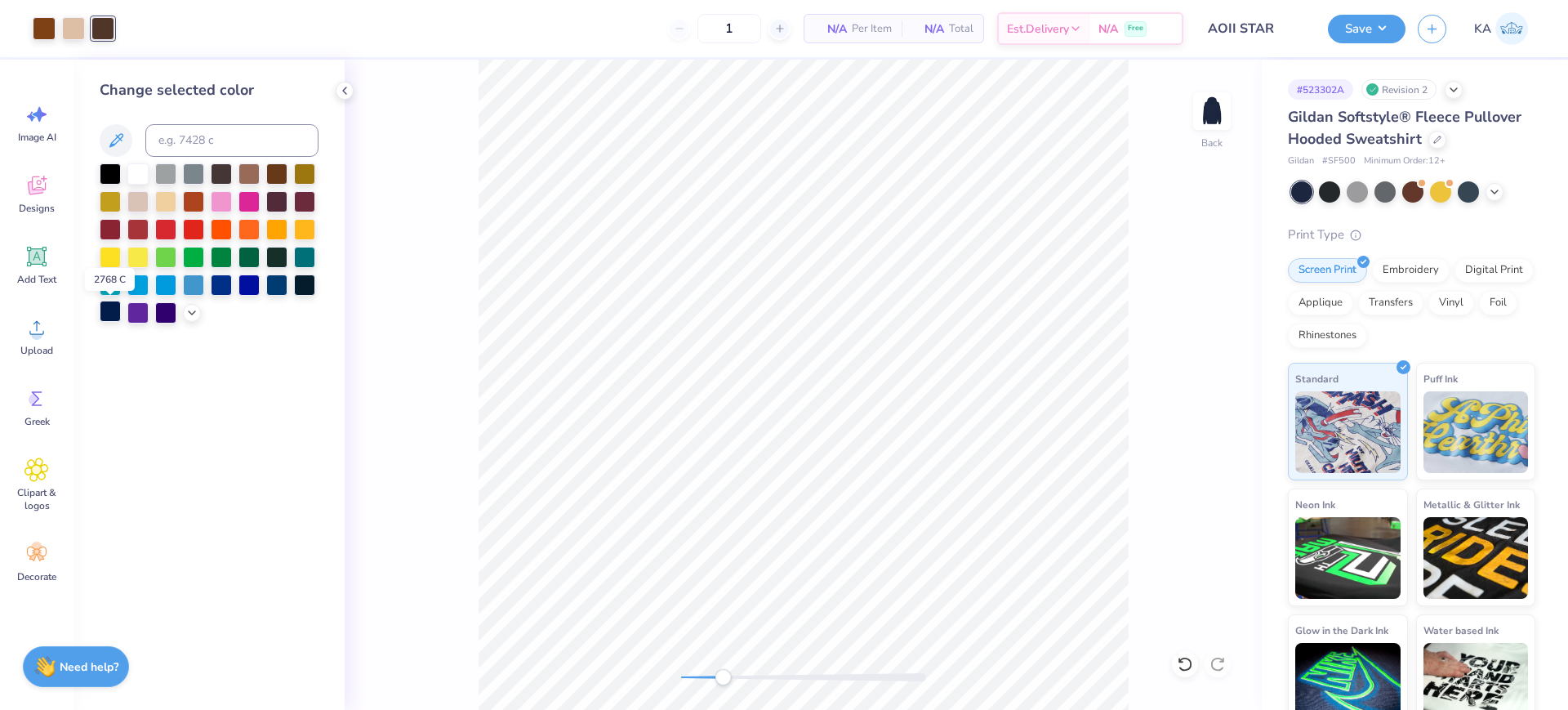
click at [118, 307] on div at bounding box center [110, 311] width 21 height 21
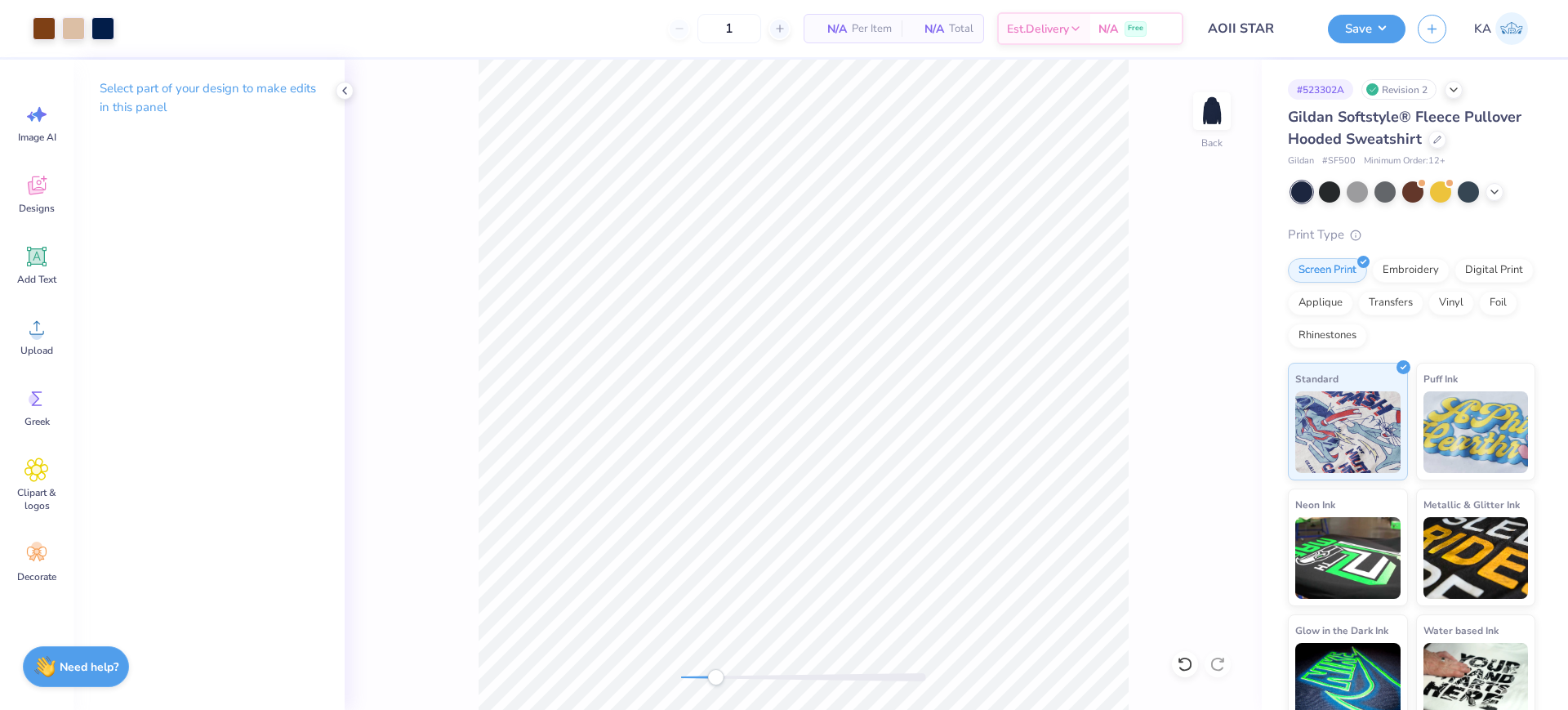
click at [715, 670] on div "Accessibility label" at bounding box center [715, 677] width 16 height 16
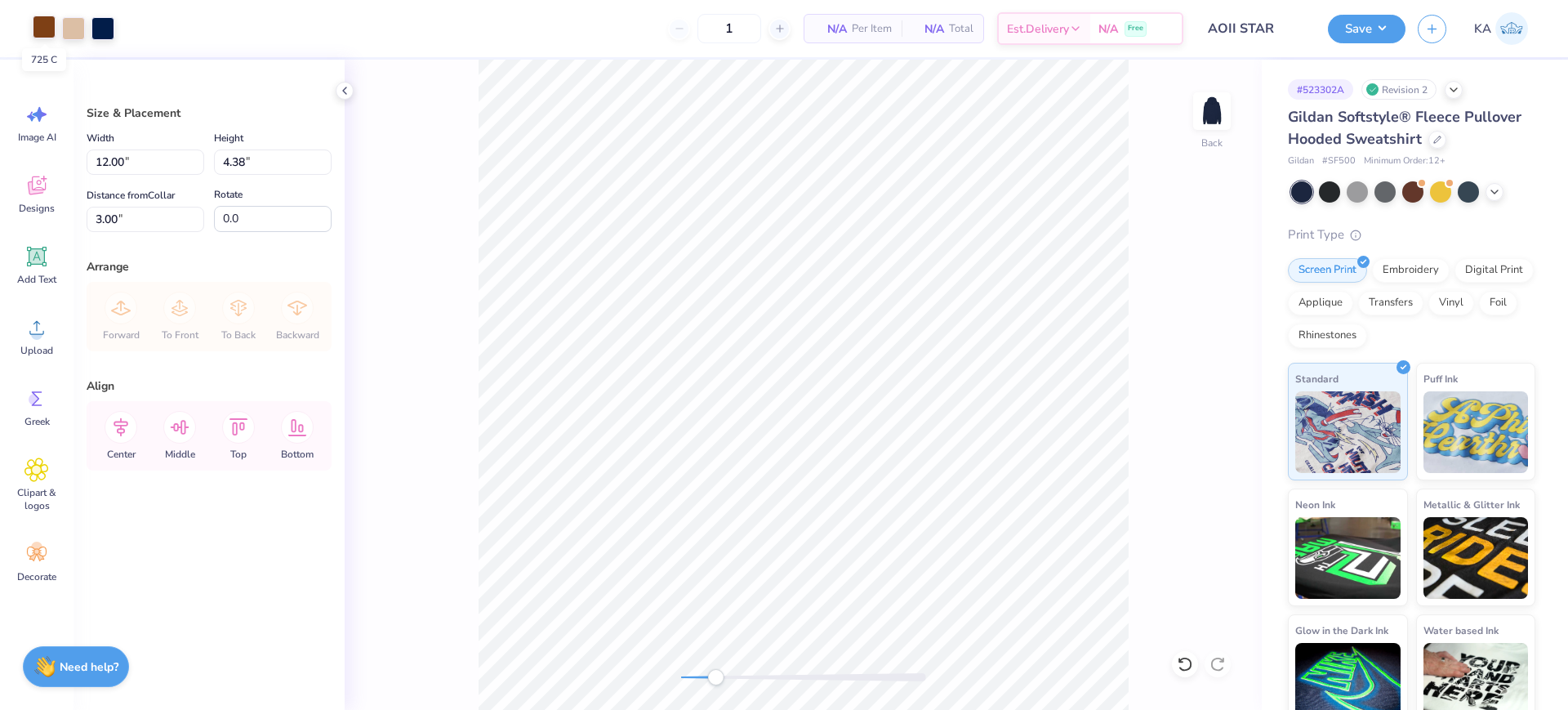
click at [38, 25] on div at bounding box center [44, 26] width 23 height 23
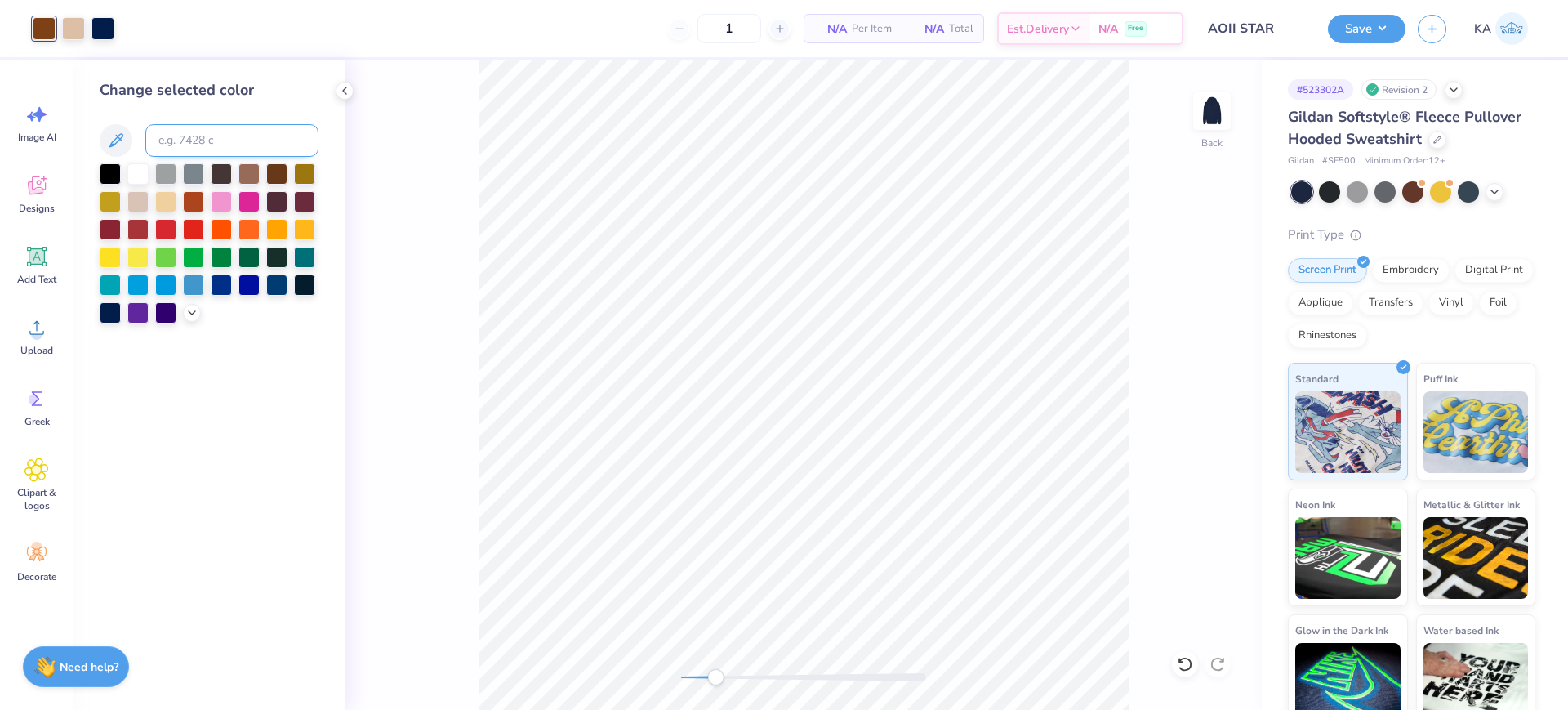
click at [183, 139] on input at bounding box center [232, 141] width 173 height 33
type input "721"
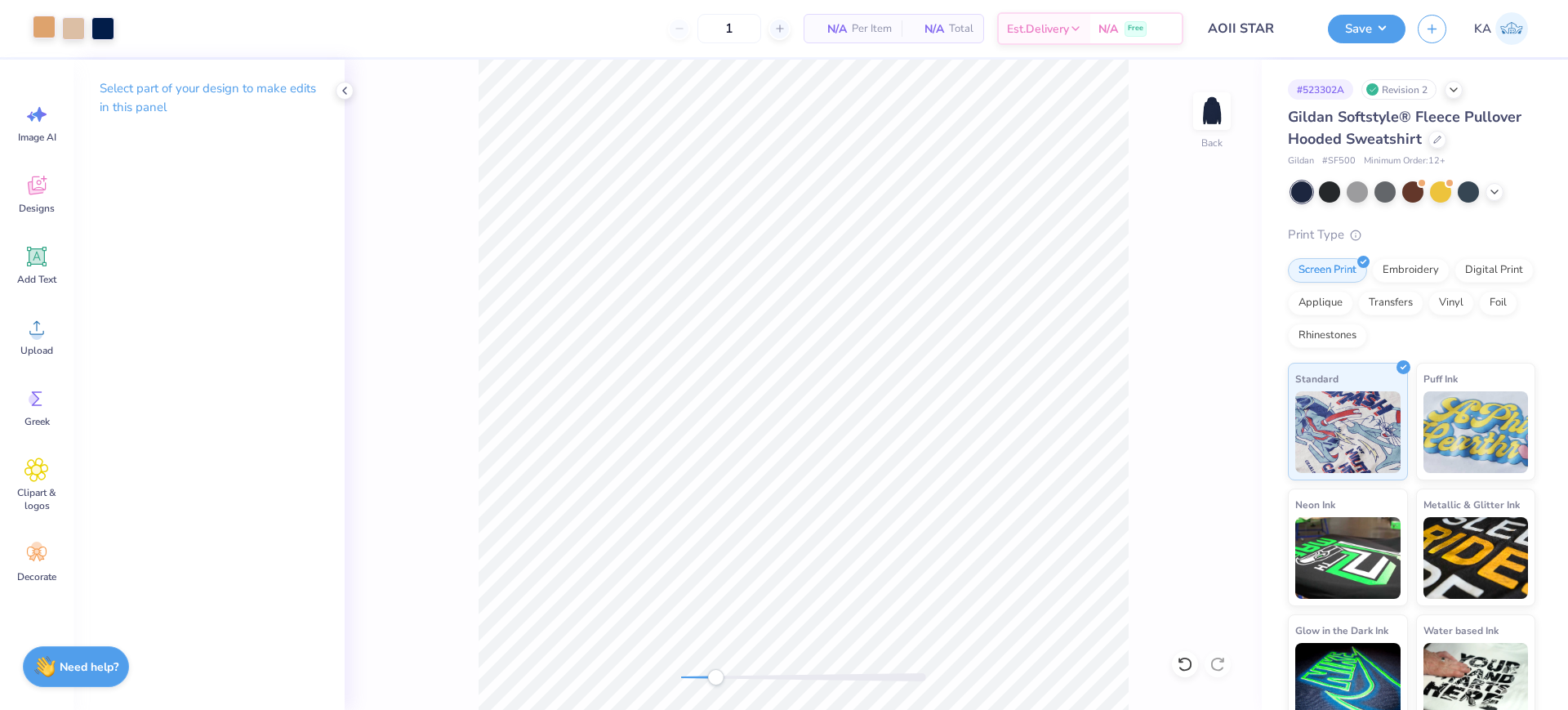
click at [32, 24] on div "Art colors" at bounding box center [57, 28] width 115 height 57
click at [33, 25] on div at bounding box center [44, 26] width 23 height 23
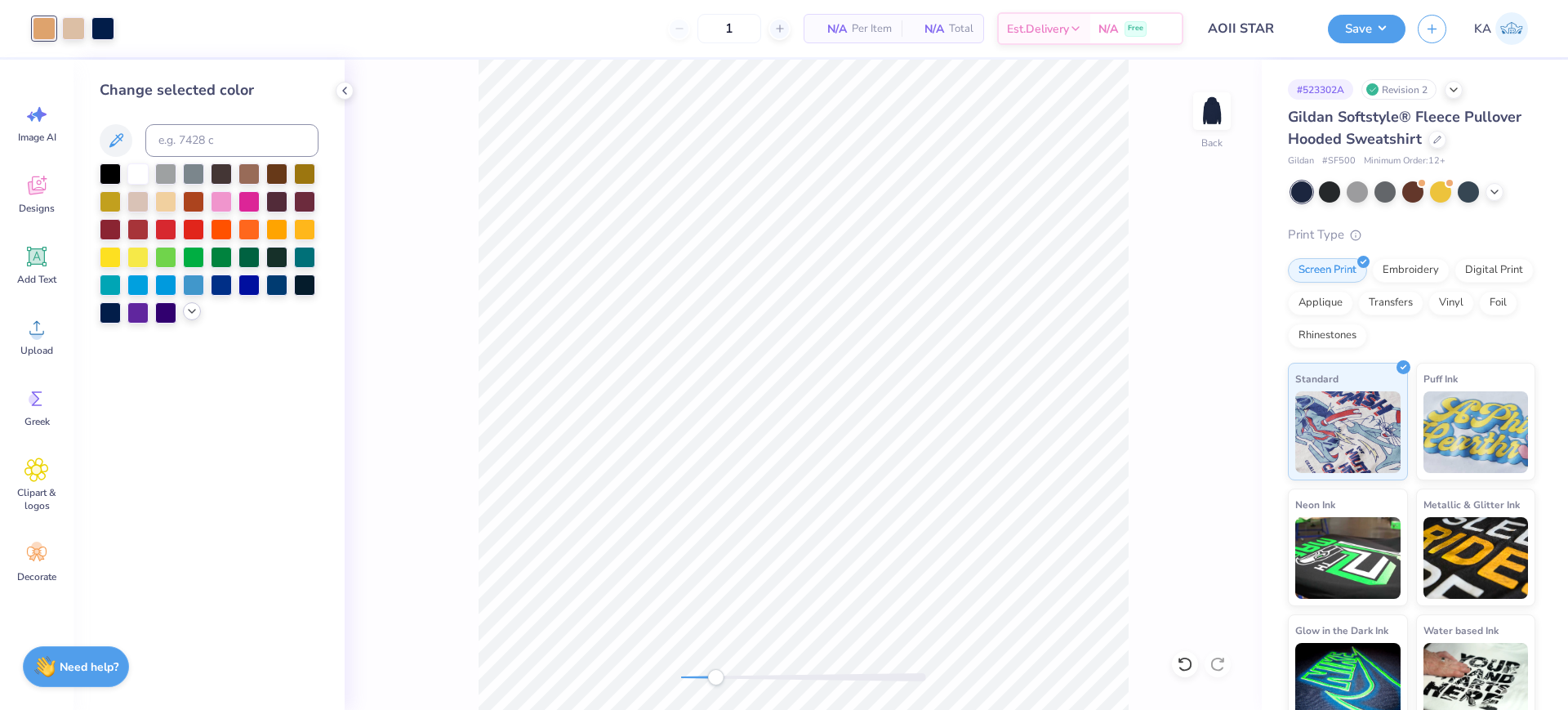
click at [191, 314] on icon at bounding box center [192, 311] width 13 height 13
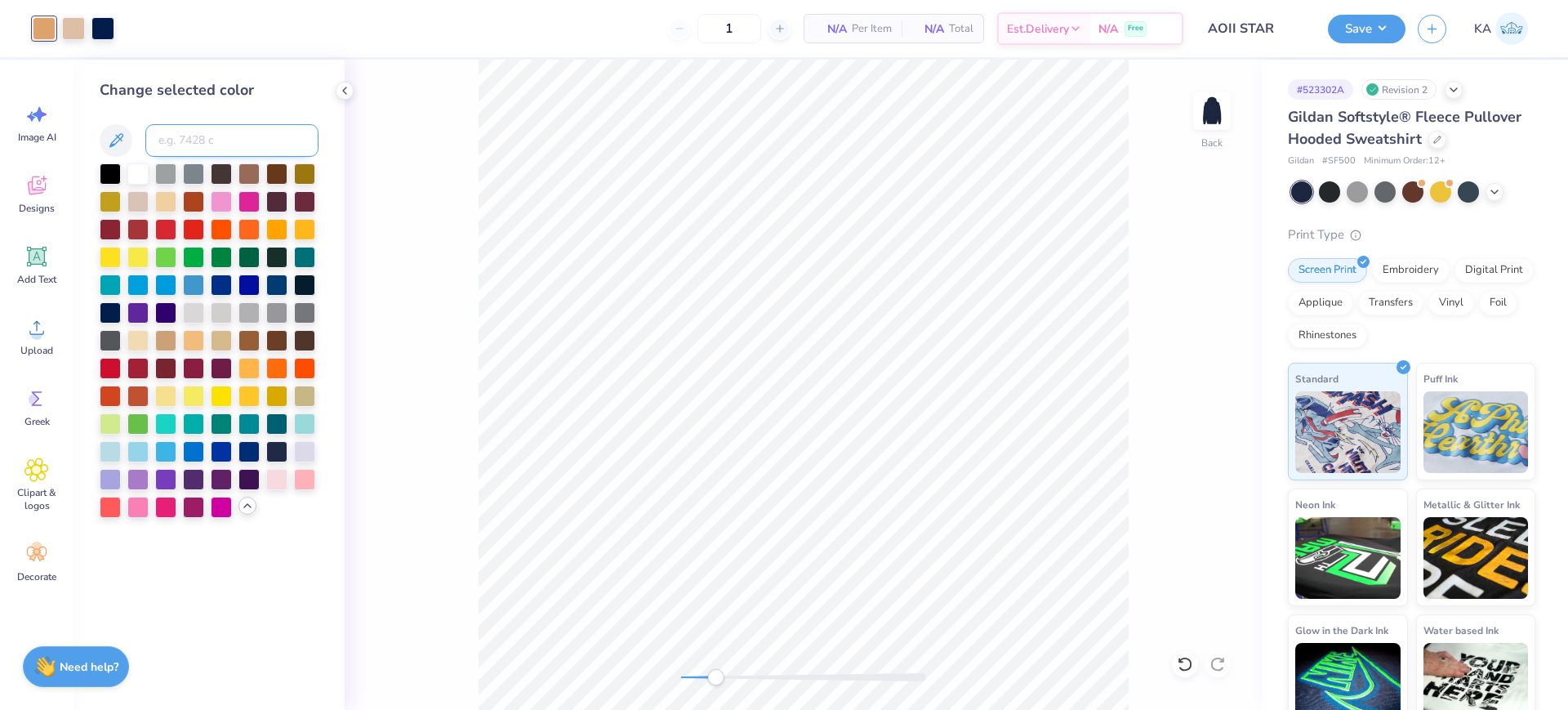
click at [208, 136] on input at bounding box center [232, 141] width 173 height 33
type input "725"
click at [1148, 453] on div "Back" at bounding box center [803, 385] width 917 height 650
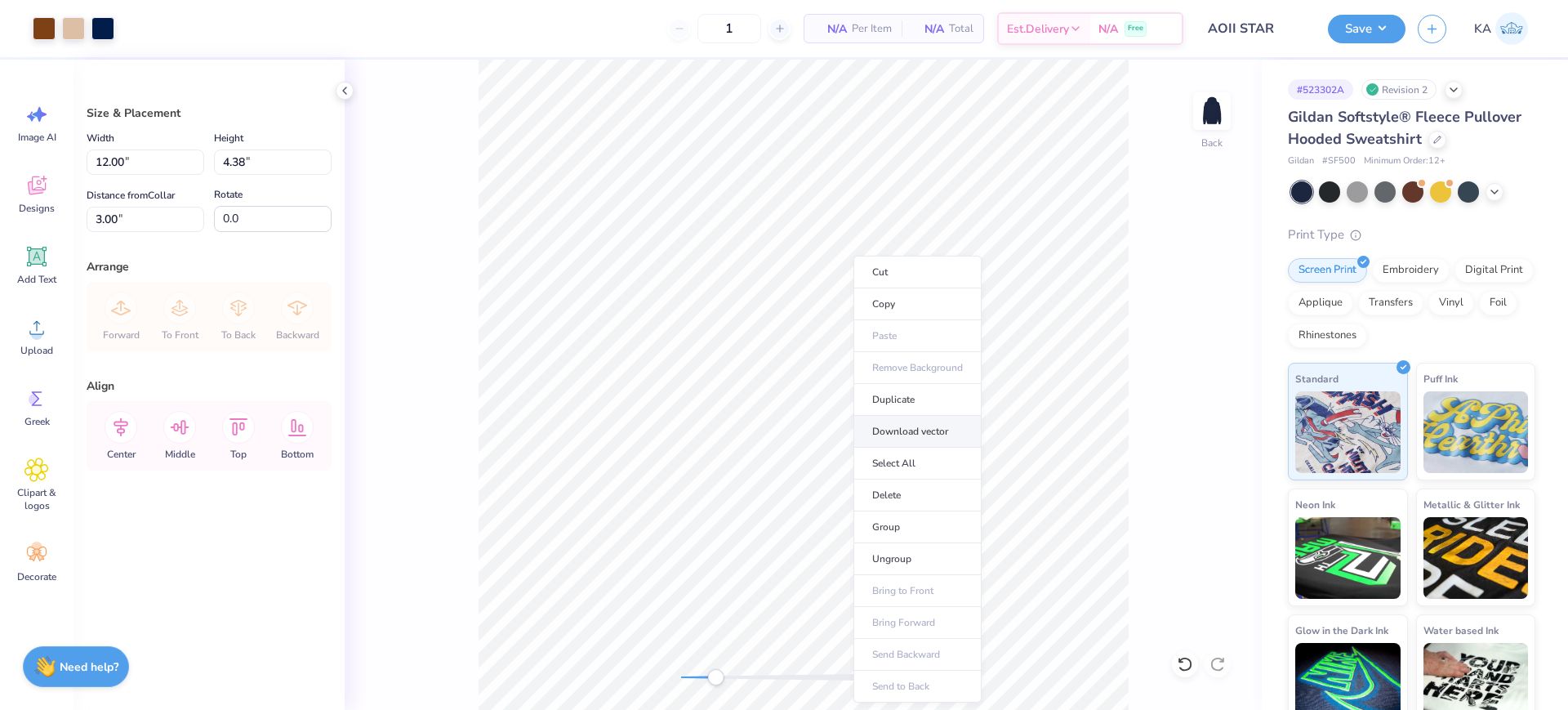
click at [952, 427] on li "Download vector" at bounding box center [917, 431] width 128 height 32
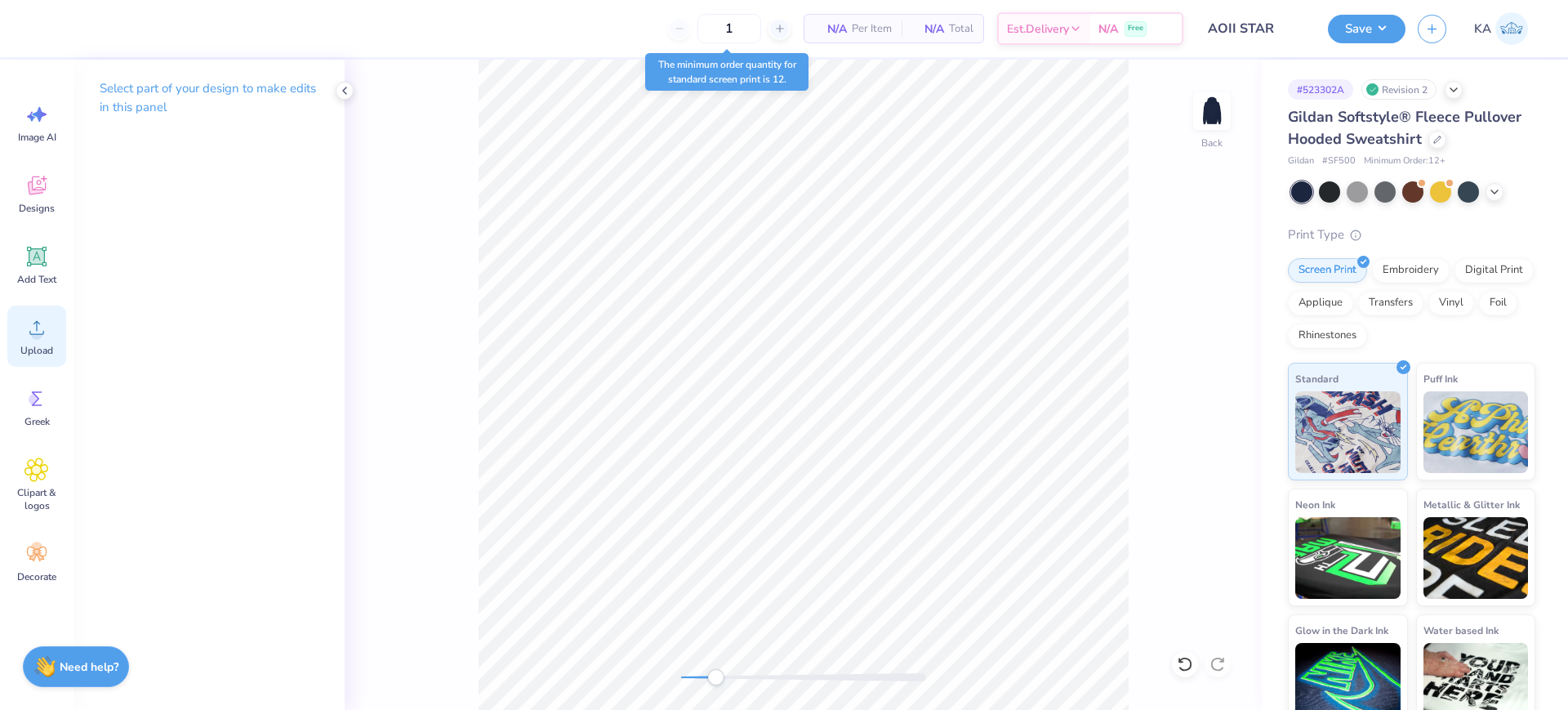
click at [33, 321] on icon at bounding box center [36, 327] width 25 height 25
drag, startPoint x: 714, startPoint y: 677, endPoint x: 691, endPoint y: 675, distance: 23.1
click at [691, 675] on div "Accessibility label" at bounding box center [691, 677] width 16 height 16
click at [48, 328] on icon at bounding box center [36, 327] width 25 height 25
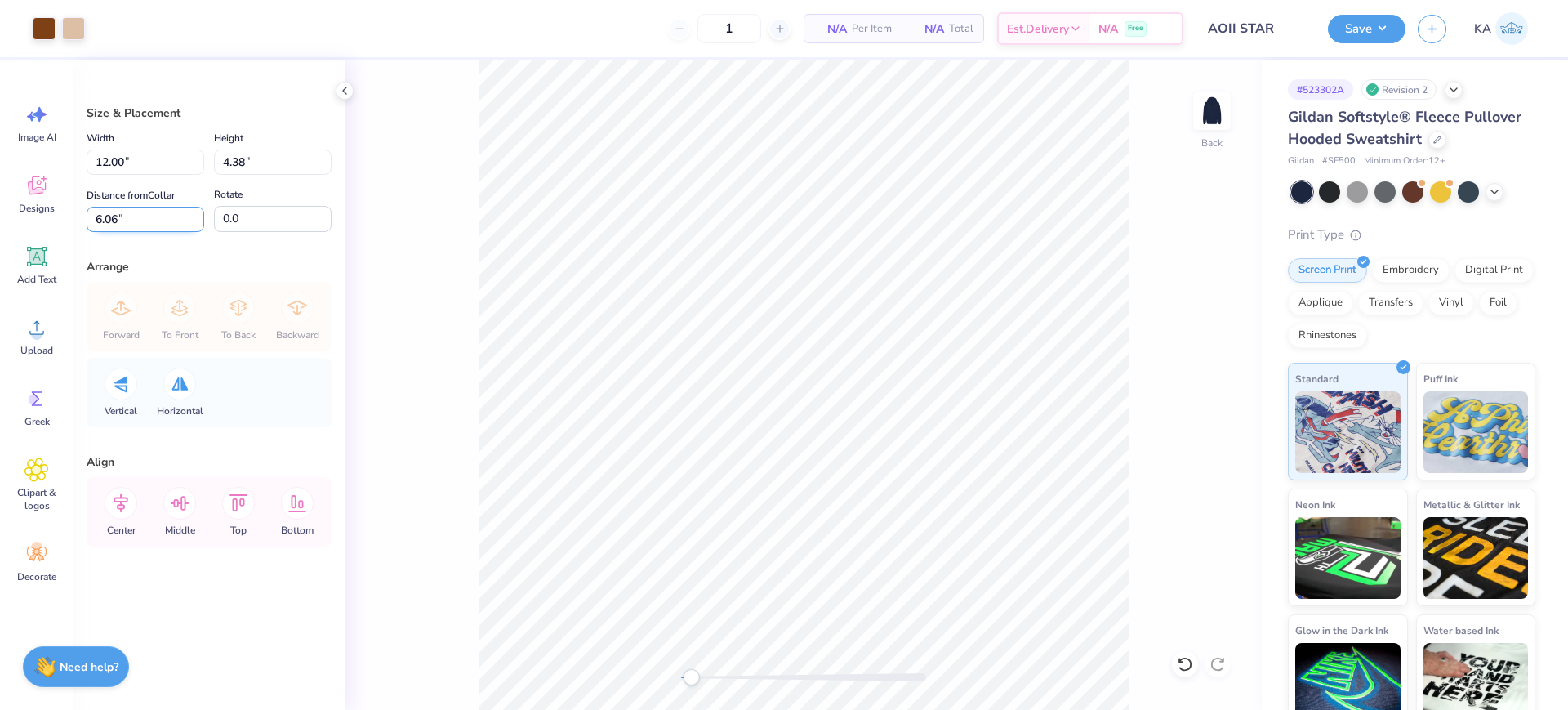
click at [116, 223] on input "6.06" at bounding box center [145, 219] width 117 height 25
type input "3"
click at [125, 507] on icon at bounding box center [121, 503] width 15 height 19
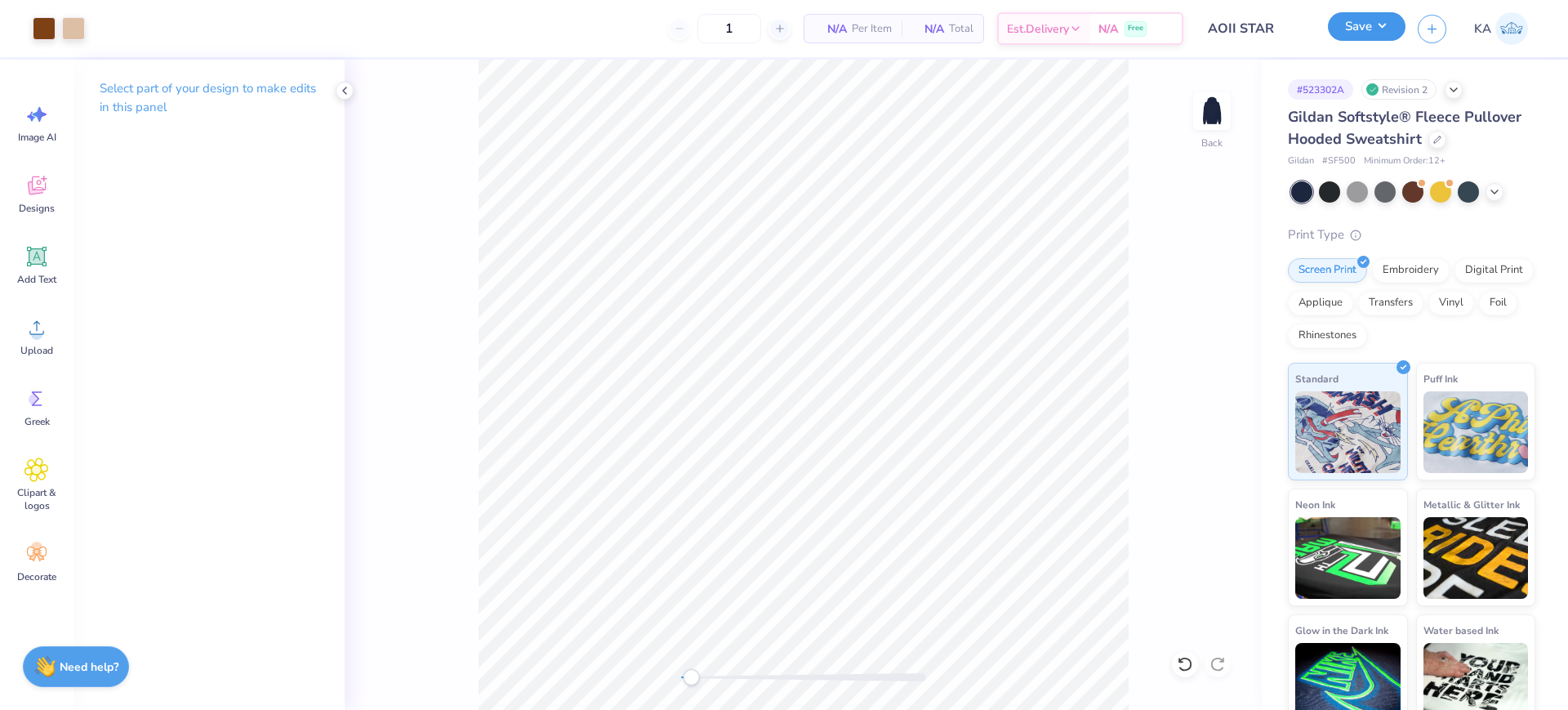
click at [1378, 23] on button "Save" at bounding box center [1366, 25] width 77 height 28
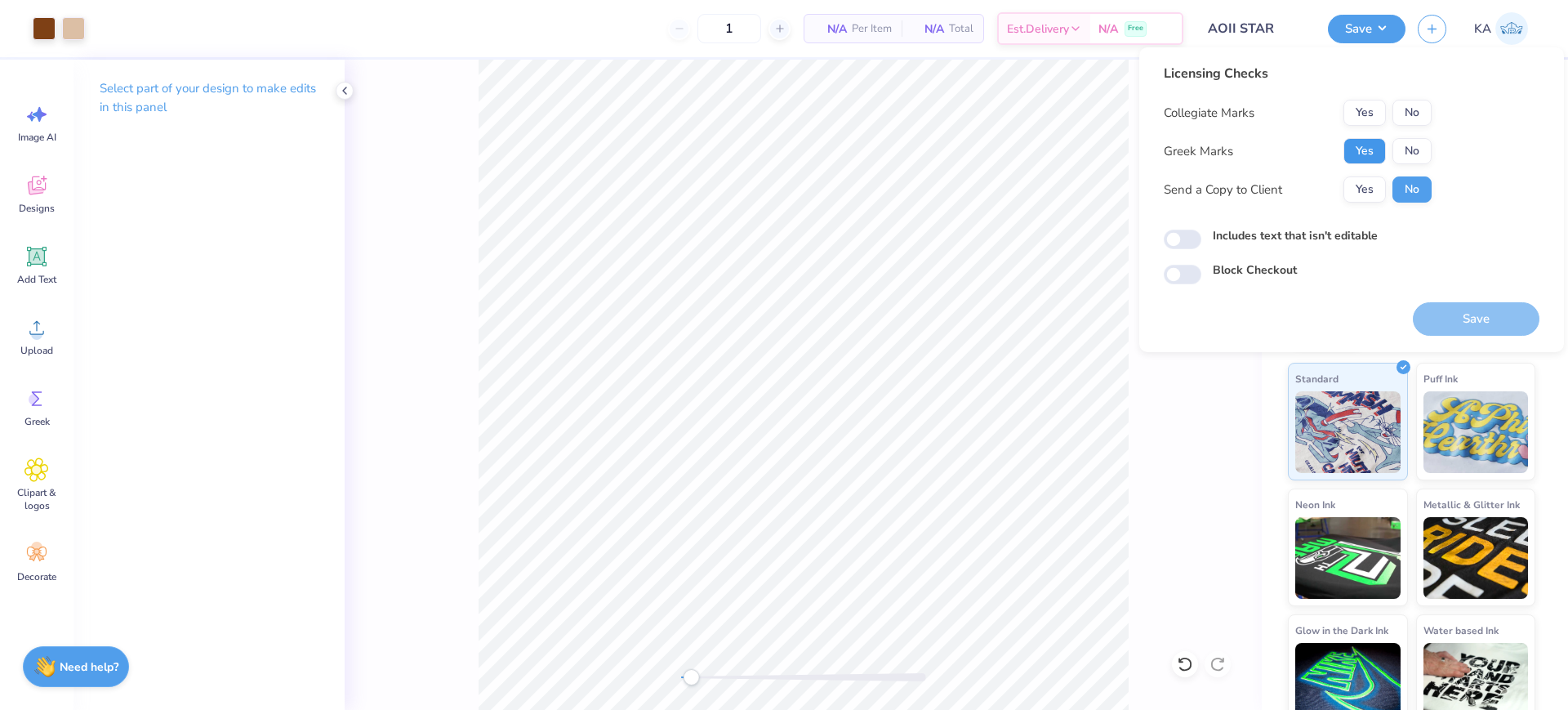
click at [1369, 142] on button "Yes" at bounding box center [1364, 151] width 43 height 26
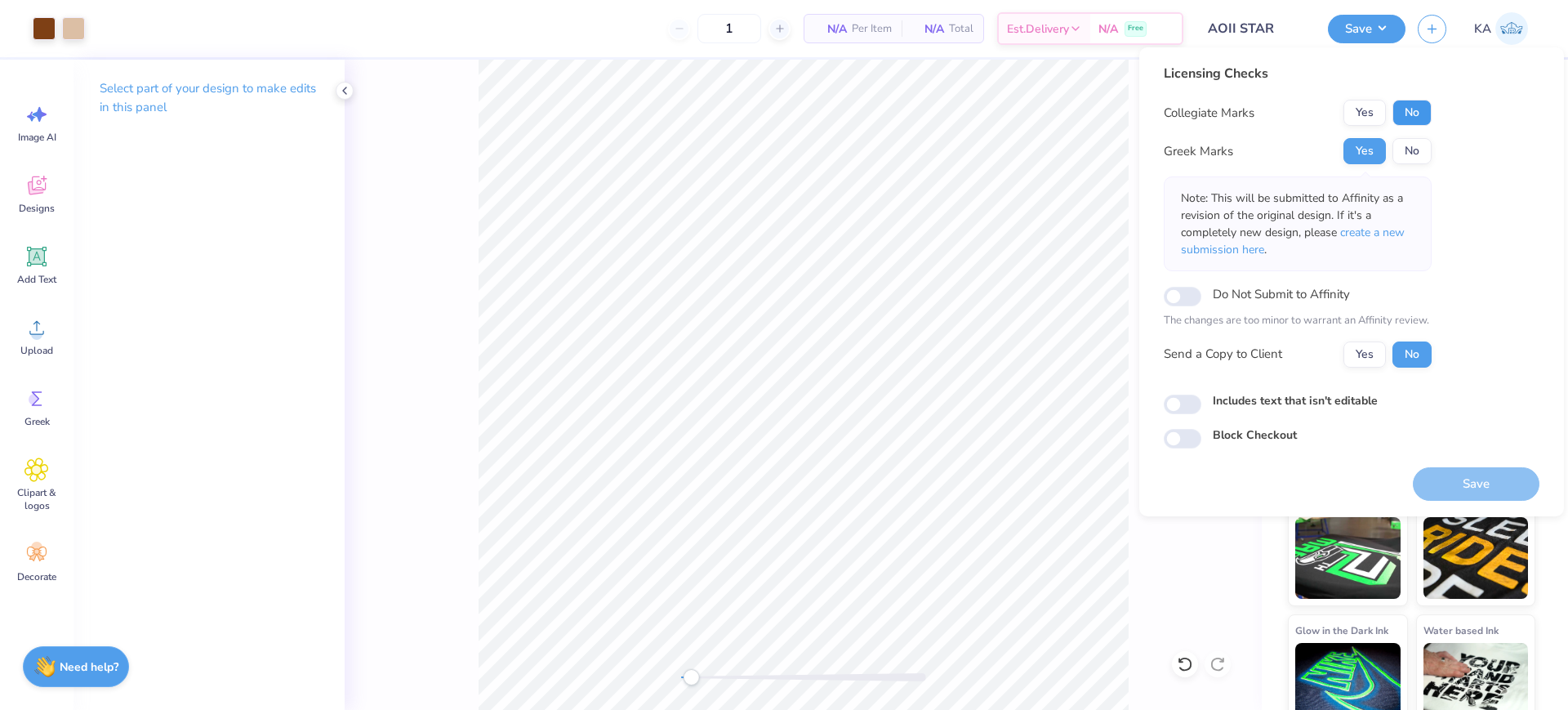
click at [1401, 113] on button "No" at bounding box center [1412, 113] width 39 height 26
click at [1491, 483] on button "Save" at bounding box center [1475, 484] width 126 height 34
